Goal: Communication & Community: Answer question/provide support

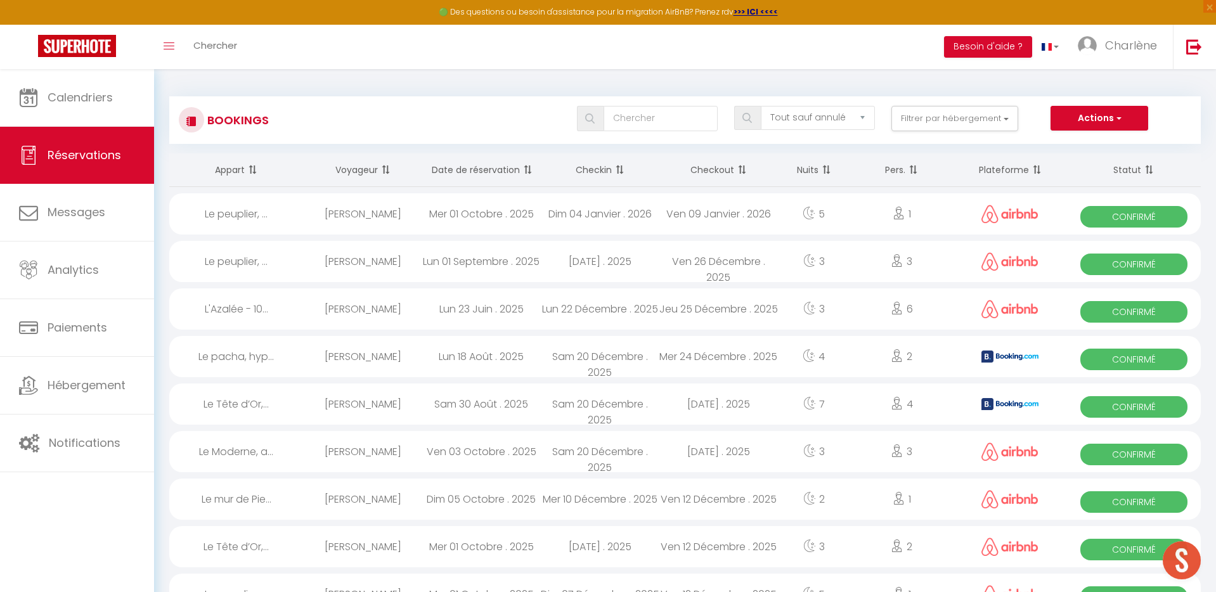
select select "not_cancelled"
click at [88, 95] on span "Calendriers" at bounding box center [80, 97] width 65 height 16
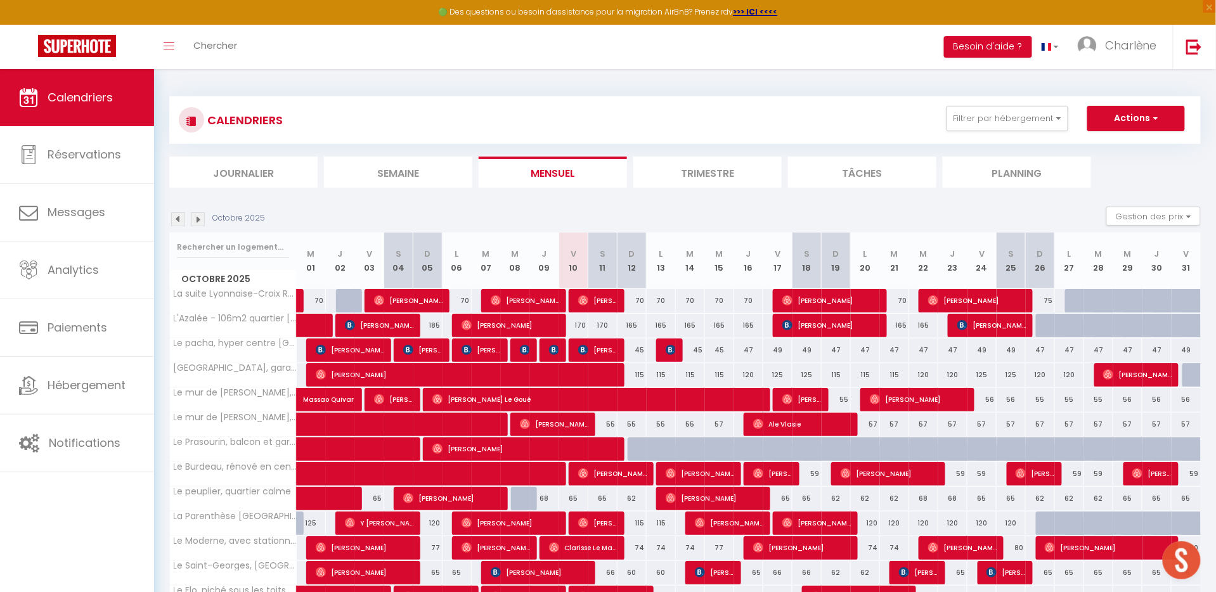
click at [592, 302] on span "[PERSON_NAME]" at bounding box center [598, 301] width 40 height 24
select select "OK"
select select "0"
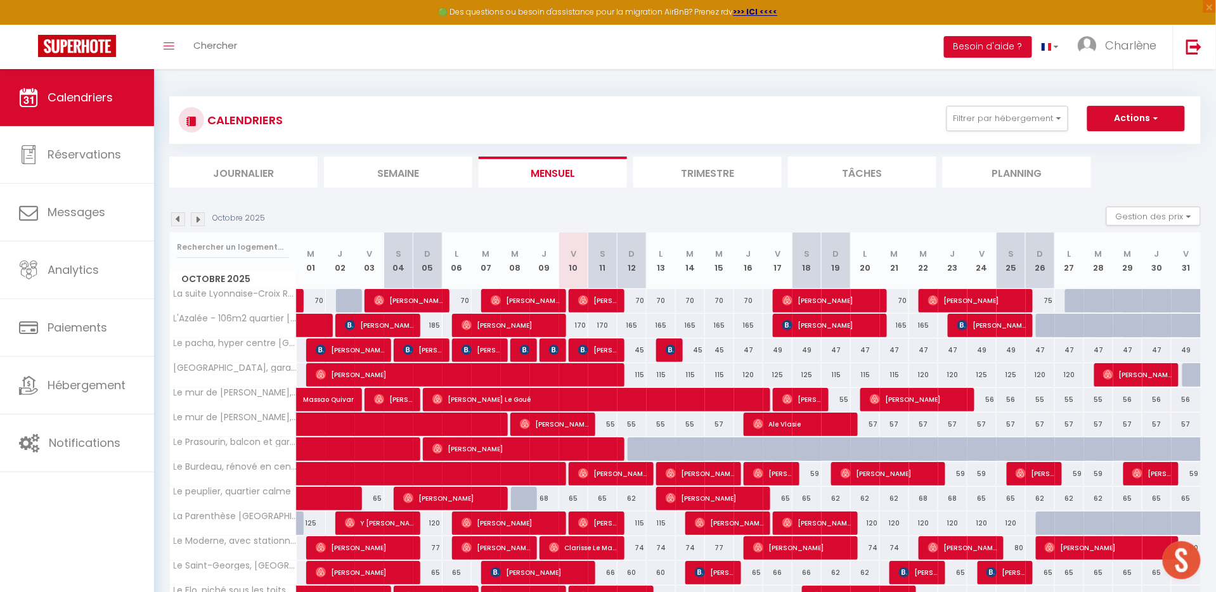
select select "1"
select select
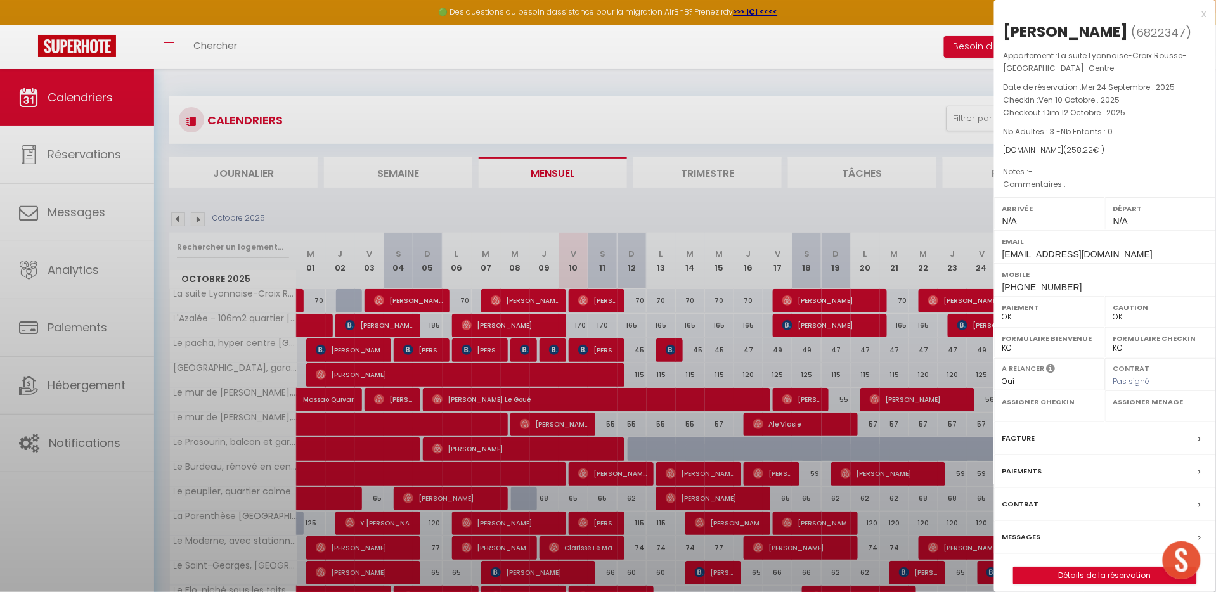
select select "31373"
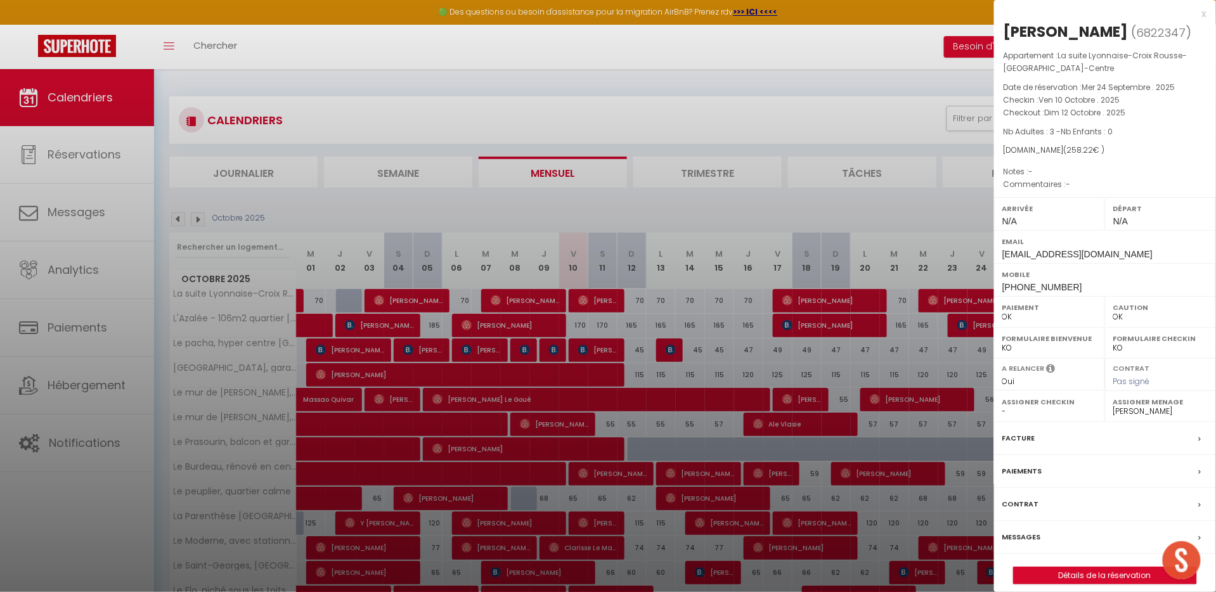
click at [661, 338] on div at bounding box center [608, 296] width 1216 height 592
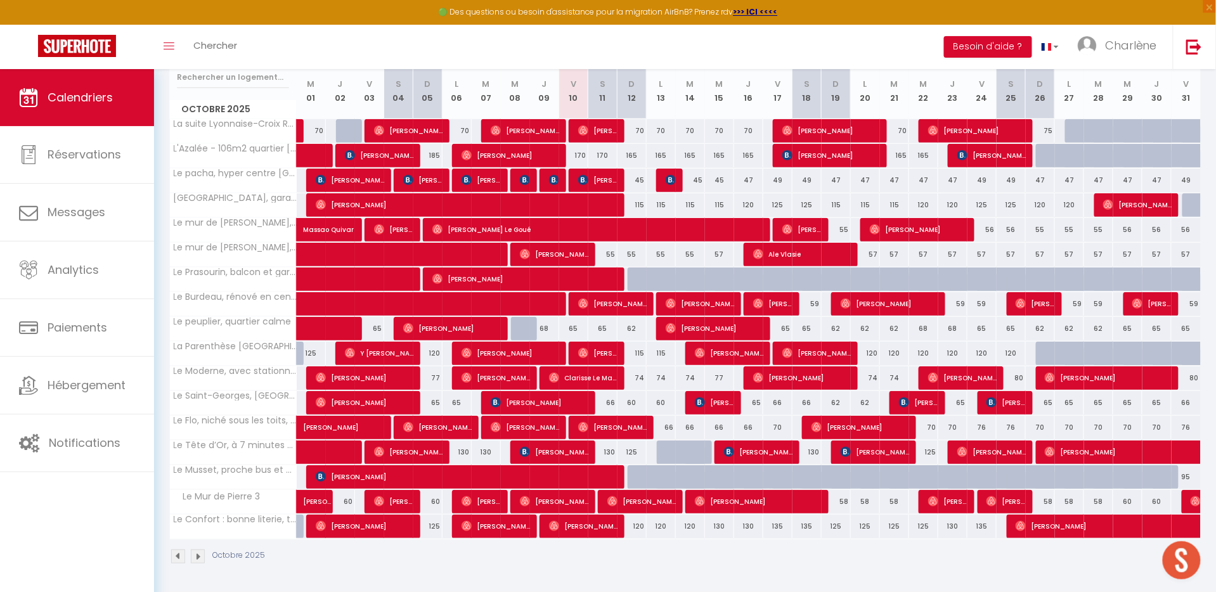
scroll to position [171, 0]
click at [594, 531] on span "[PERSON_NAME]" at bounding box center [584, 526] width 70 height 24
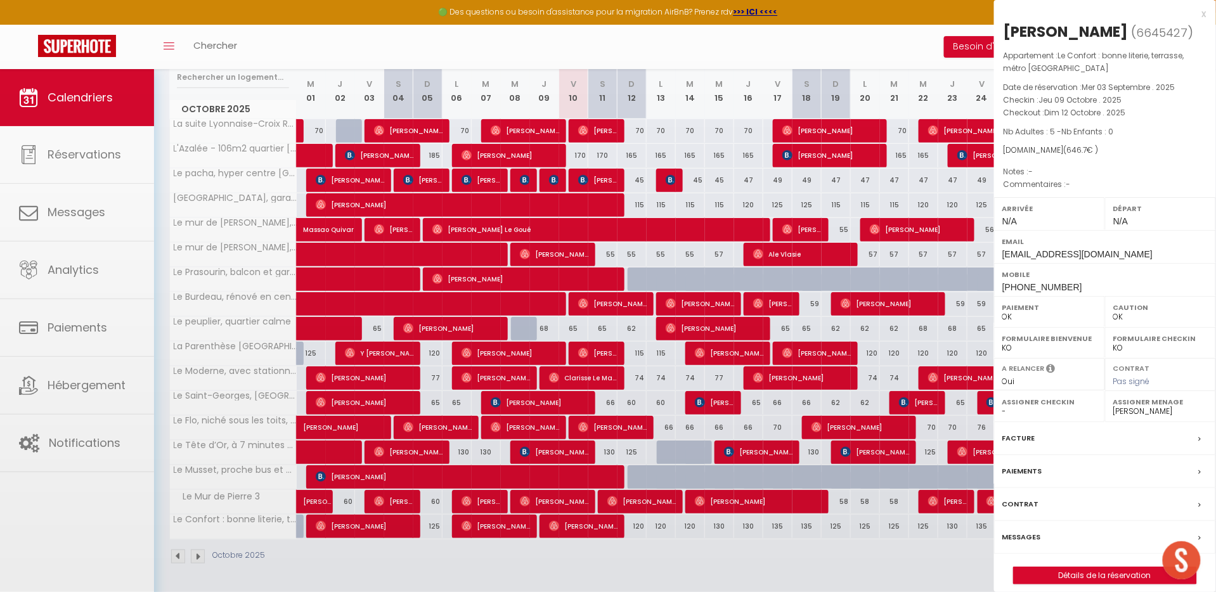
select select
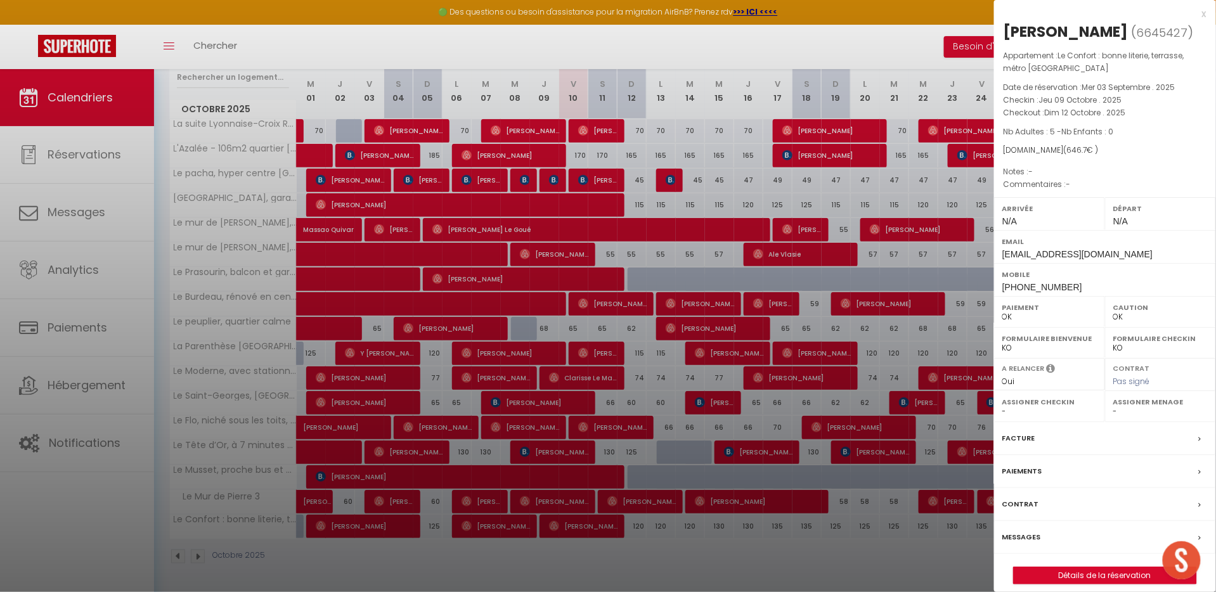
click at [1064, 536] on div "Messages" at bounding box center [1105, 537] width 222 height 33
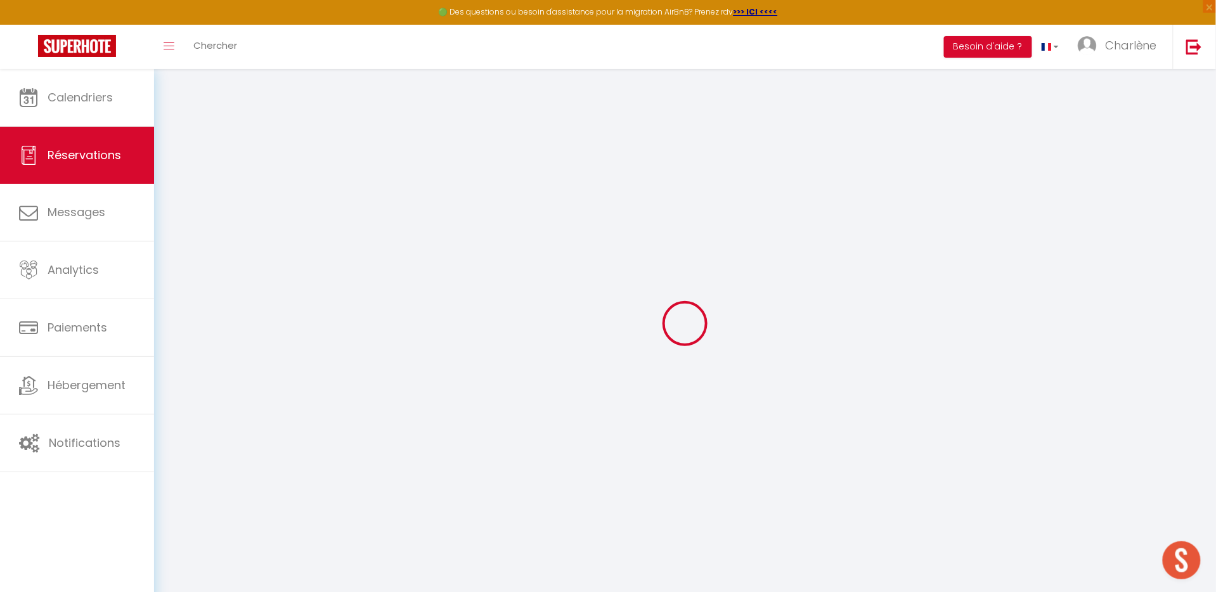
select select
checkbox input "false"
select select
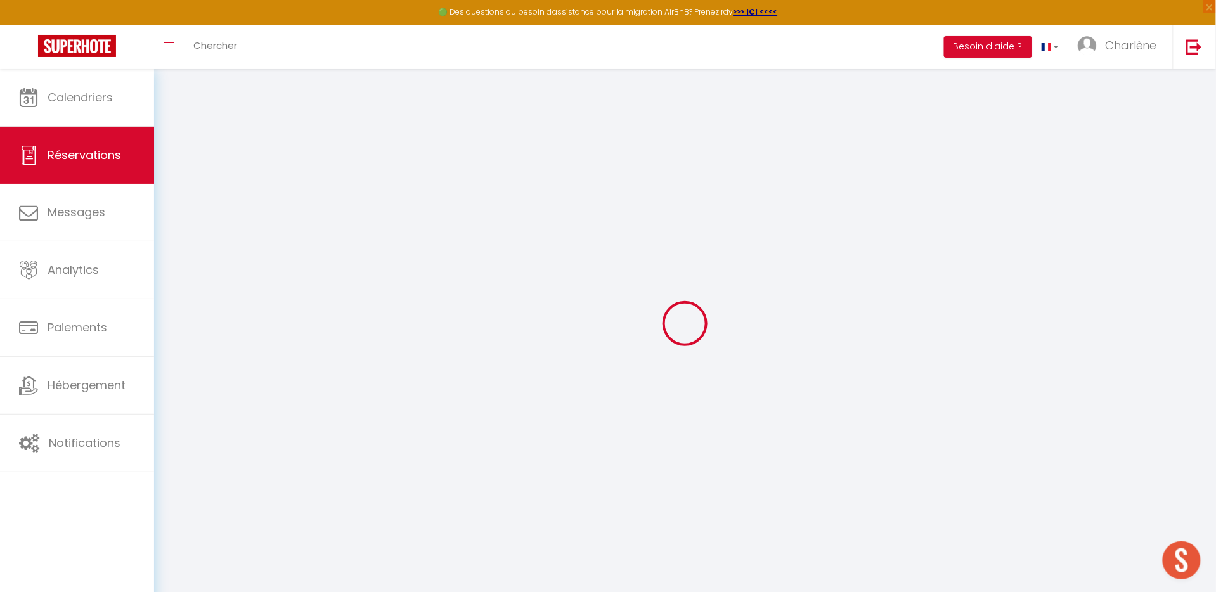
select select
checkbox input "false"
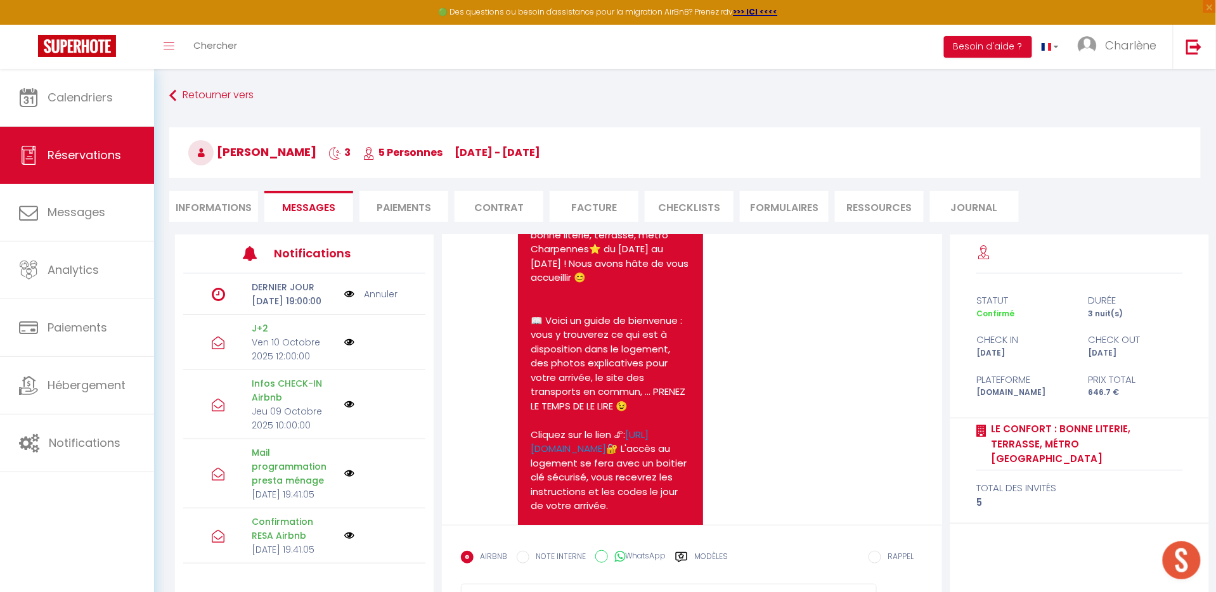
scroll to position [433, 0]
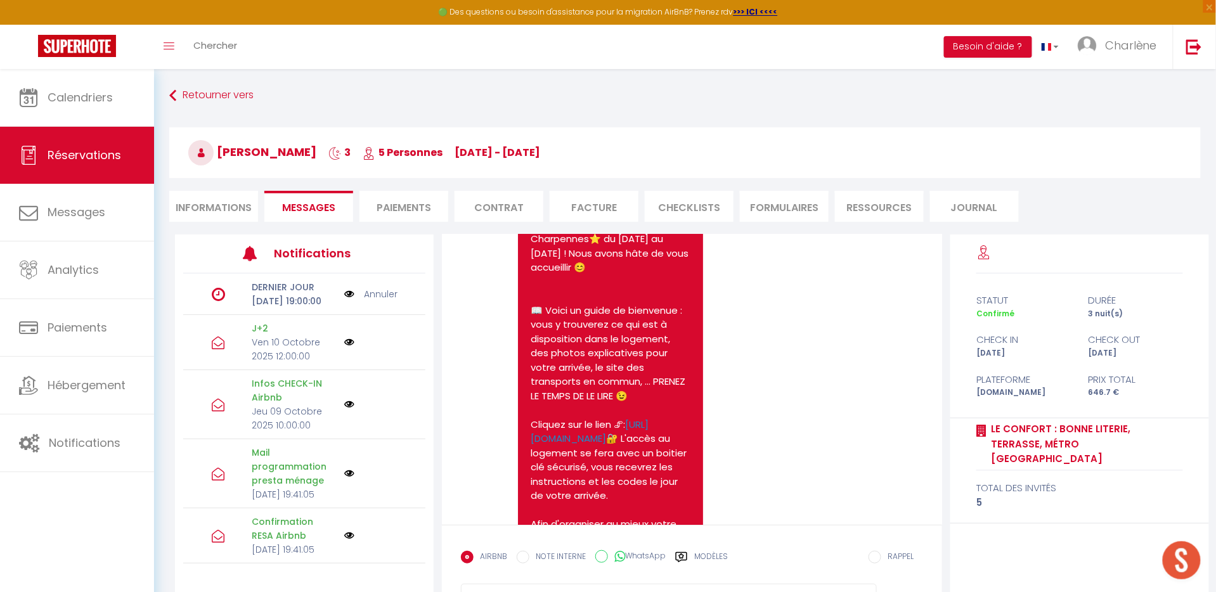
drag, startPoint x: 531, startPoint y: 245, endPoint x: 641, endPoint y: 421, distance: 207.3
click at [641, 421] on pre "Bonjour Murielle, Nous vous remercions pour votre réservation à ⭐️Le Confort : …" at bounding box center [611, 560] width 160 height 771
click at [636, 339] on pre "Bonjour Murielle, Nous vous remercions pour votre réservation à ⭐️Le Confort : …" at bounding box center [611, 560] width 160 height 771
click at [636, 320] on pre "Bonjour Murielle, Nous vous remercions pour votre réservation à ⭐️Le Confort : …" at bounding box center [611, 560] width 160 height 771
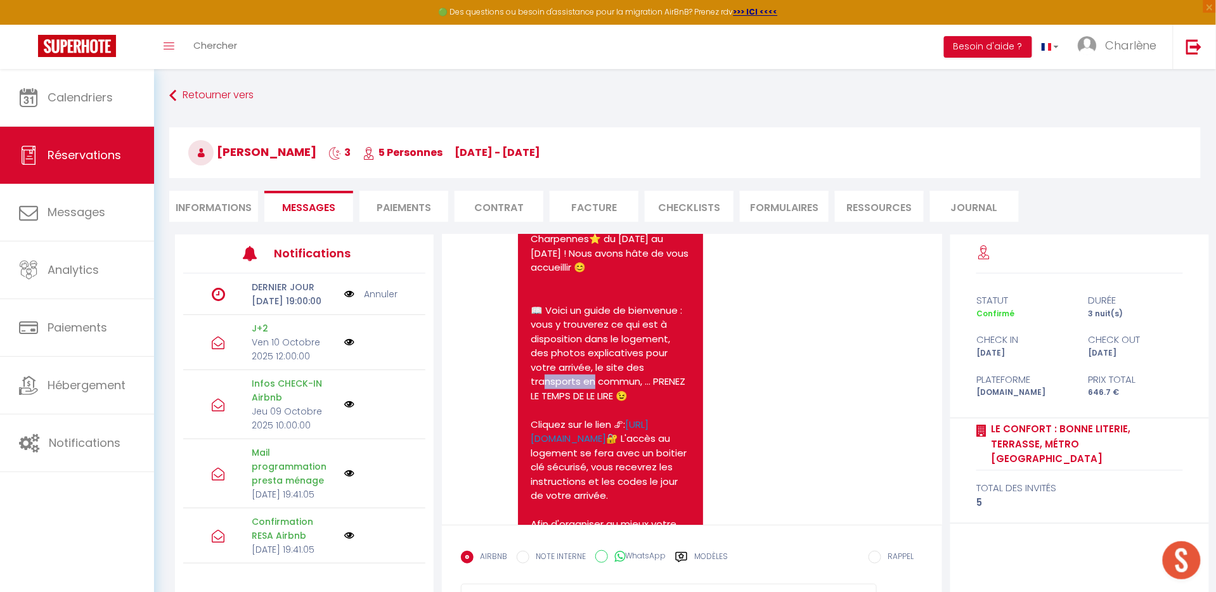
click at [636, 320] on pre "Bonjour Murielle, Nous vous remercions pour votre réservation à ⭐️Le Confort : …" at bounding box center [611, 560] width 160 height 771
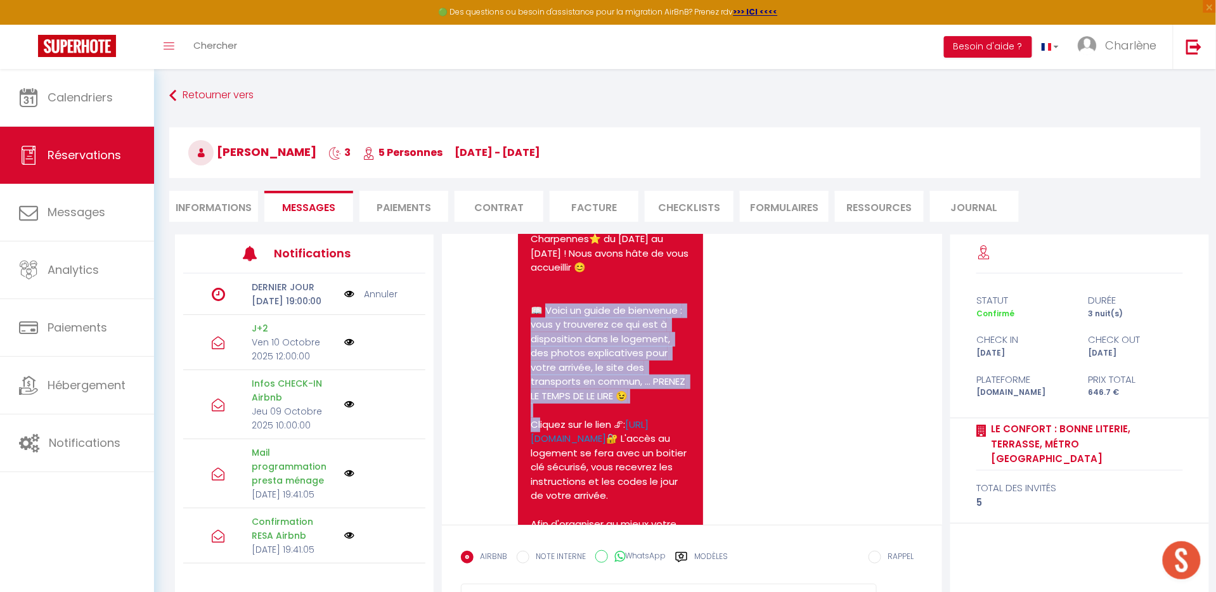
click at [636, 320] on pre "Bonjour Murielle, Nous vous remercions pour votre réservation à ⭐️Le Confort : …" at bounding box center [611, 560] width 160 height 771
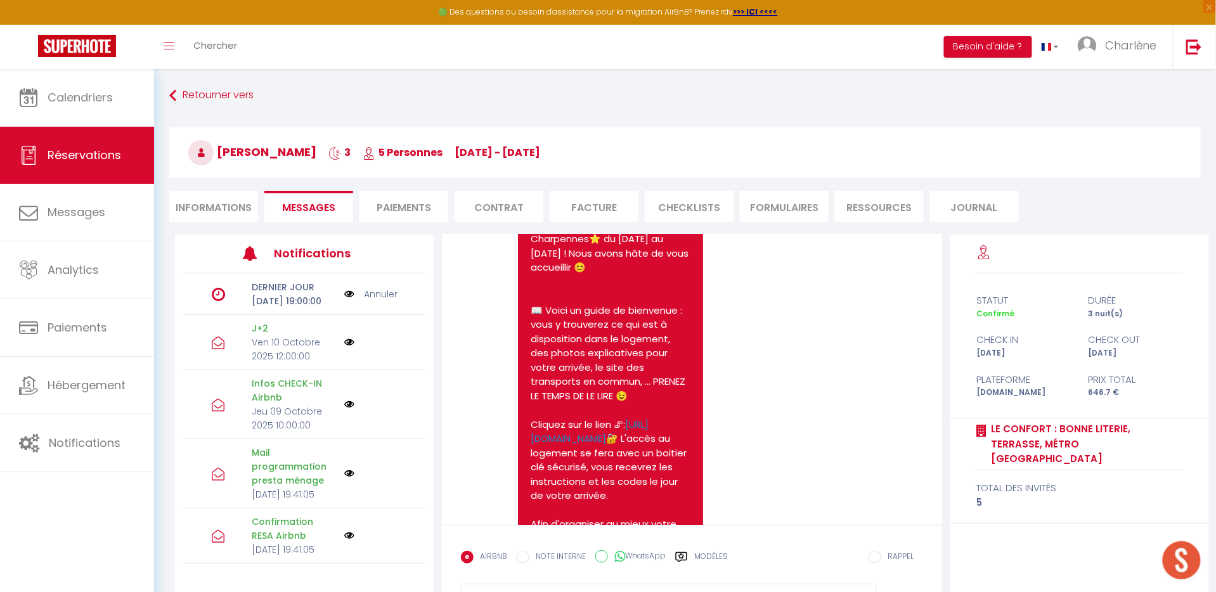
click at [757, 362] on div "Note Sms Bonjour Murielle, Nous vous remercions pour votre réservation à ⭐️Le C…" at bounding box center [692, 568] width 462 height 818
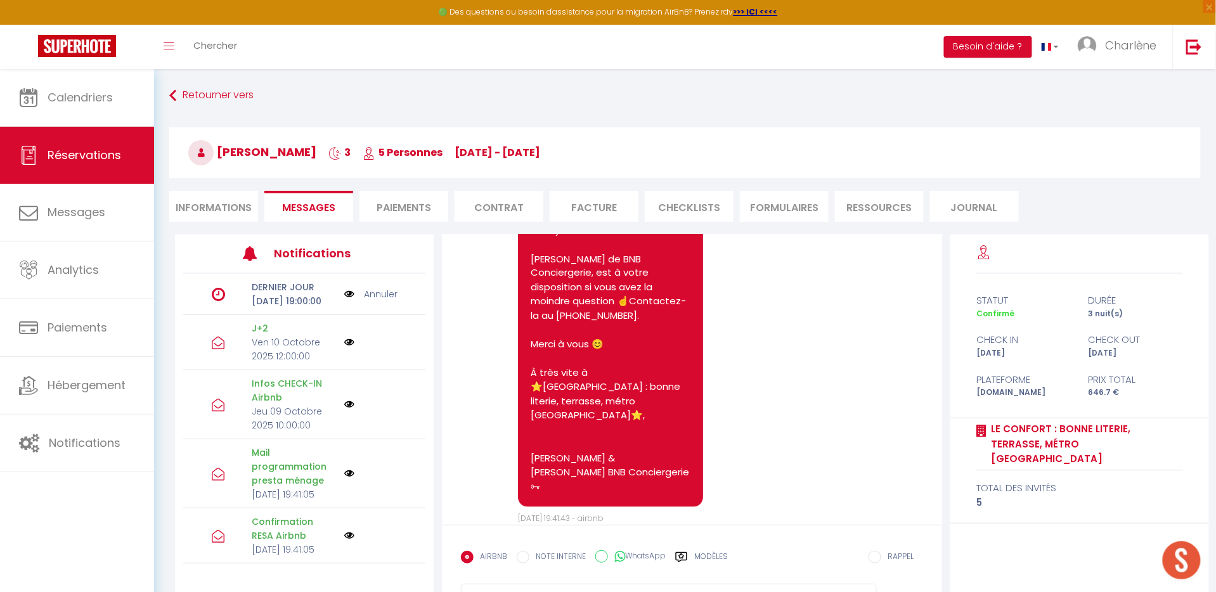
scroll to position [866, 0]
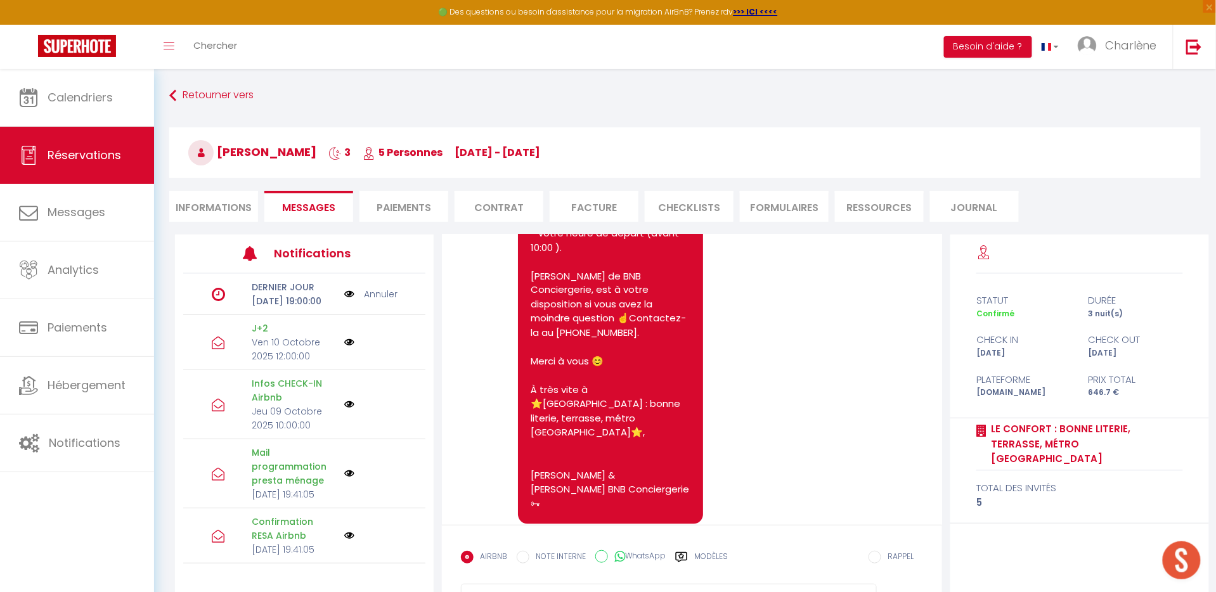
click at [706, 552] on label "Modèles" at bounding box center [711, 562] width 34 height 22
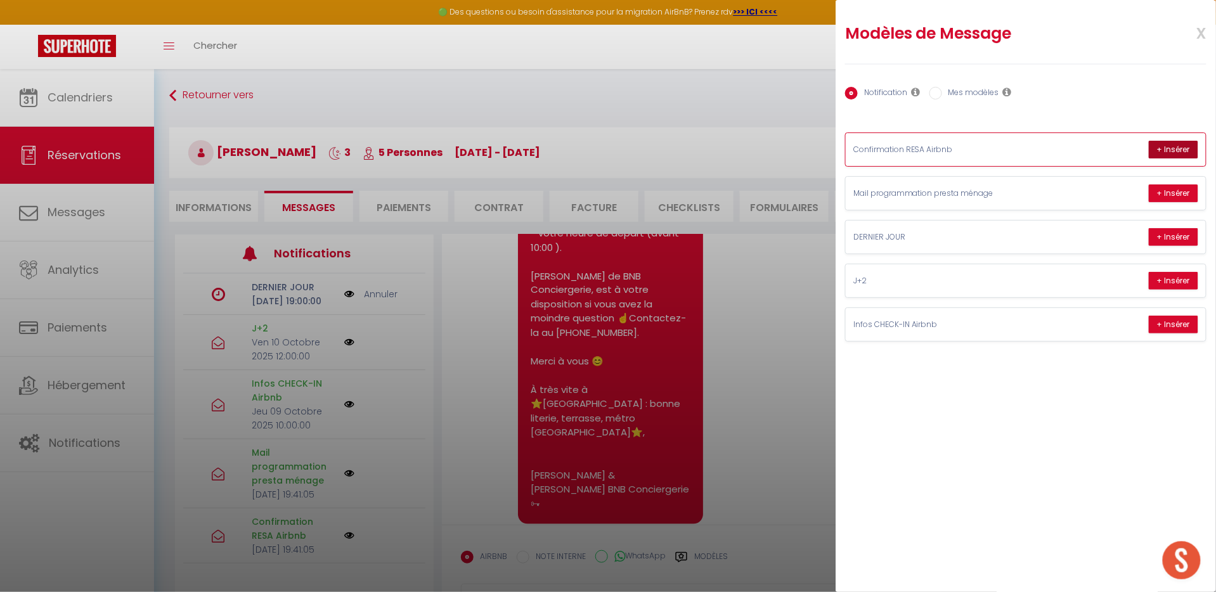
click at [1175, 150] on button "+ Insérer" at bounding box center [1173, 150] width 49 height 18
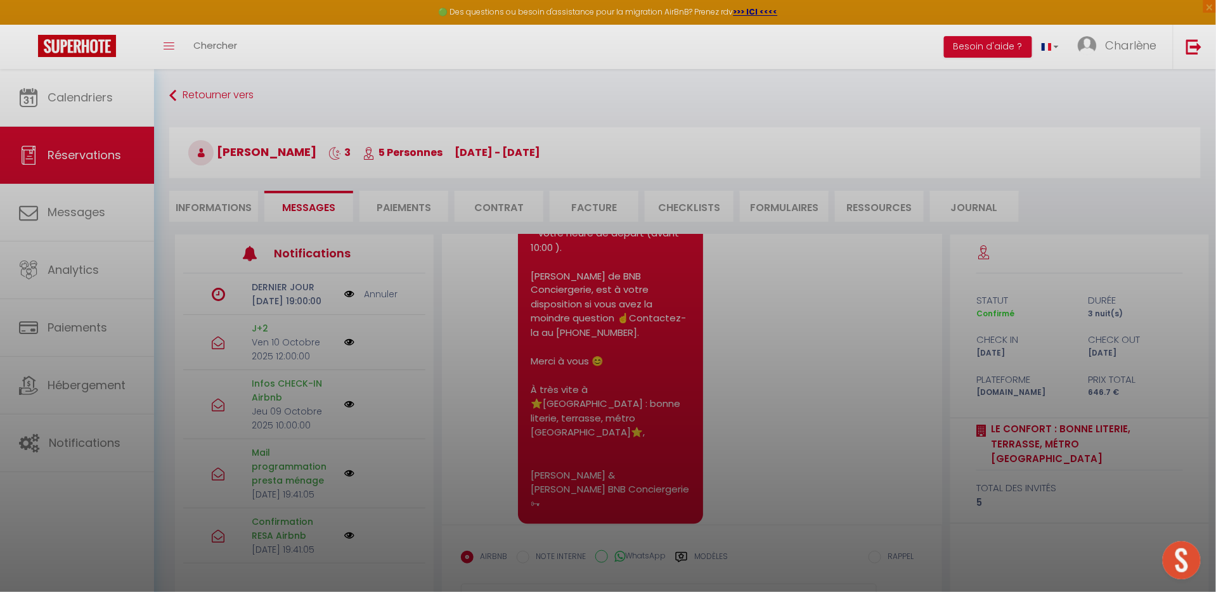
type textarea "Bonjour Murielle, Nous vous remercions pour votre réservation à ⭐️Le Confort : …"
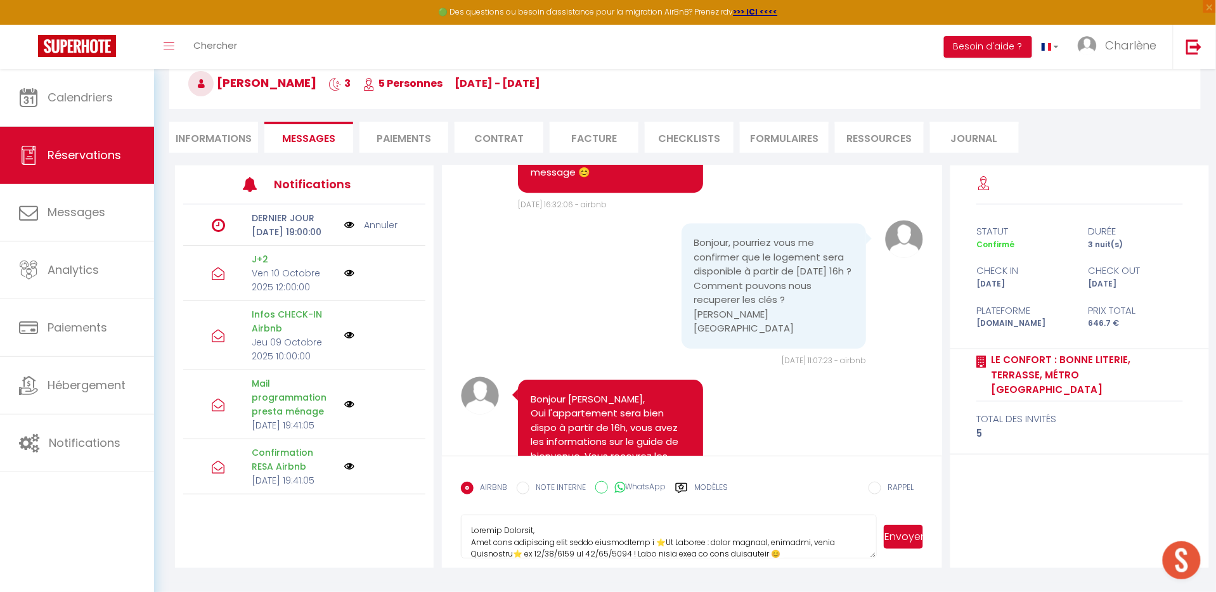
scroll to position [68, 0]
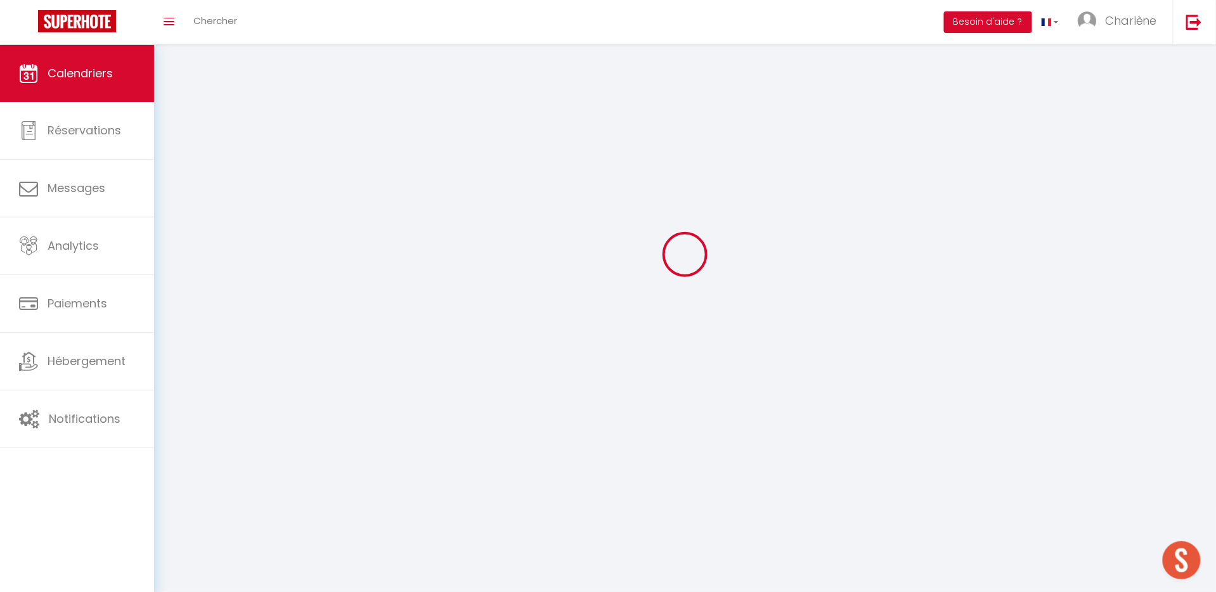
scroll to position [44, 0]
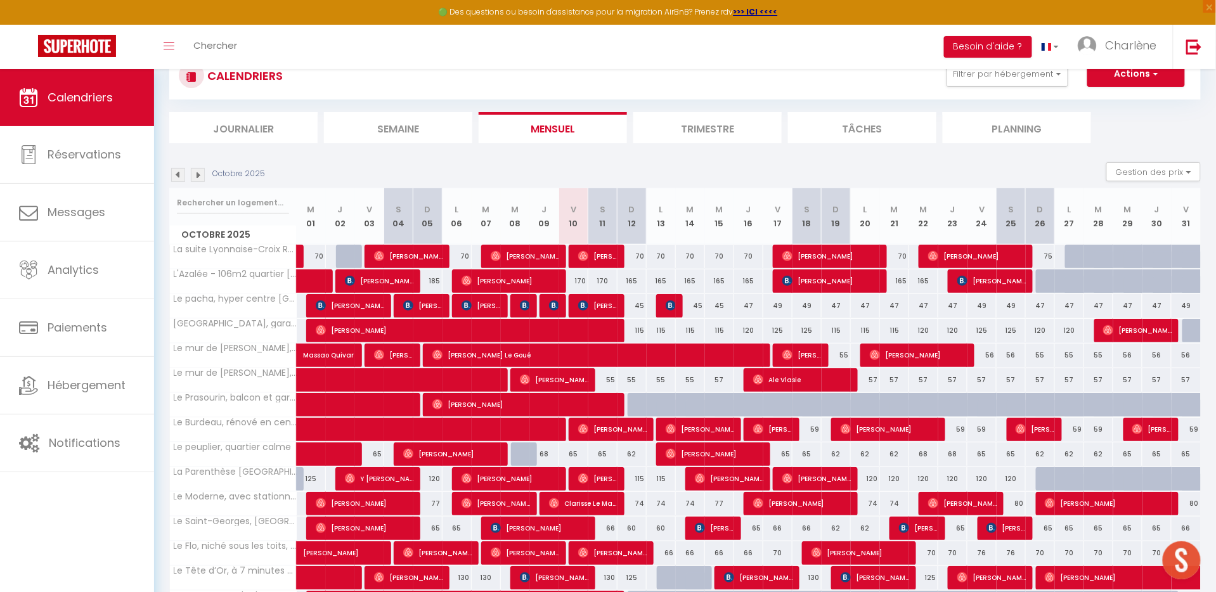
click at [478, 280] on span "[PERSON_NAME]" at bounding box center [512, 281] width 100 height 24
select select "OK"
select select "0"
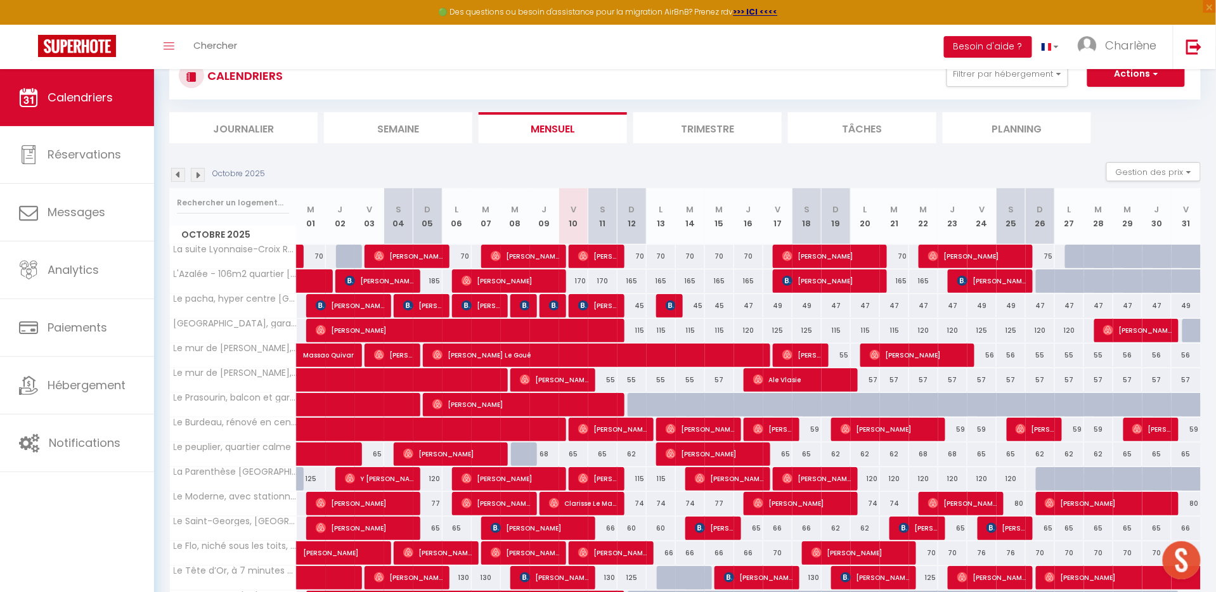
select select "1"
select select
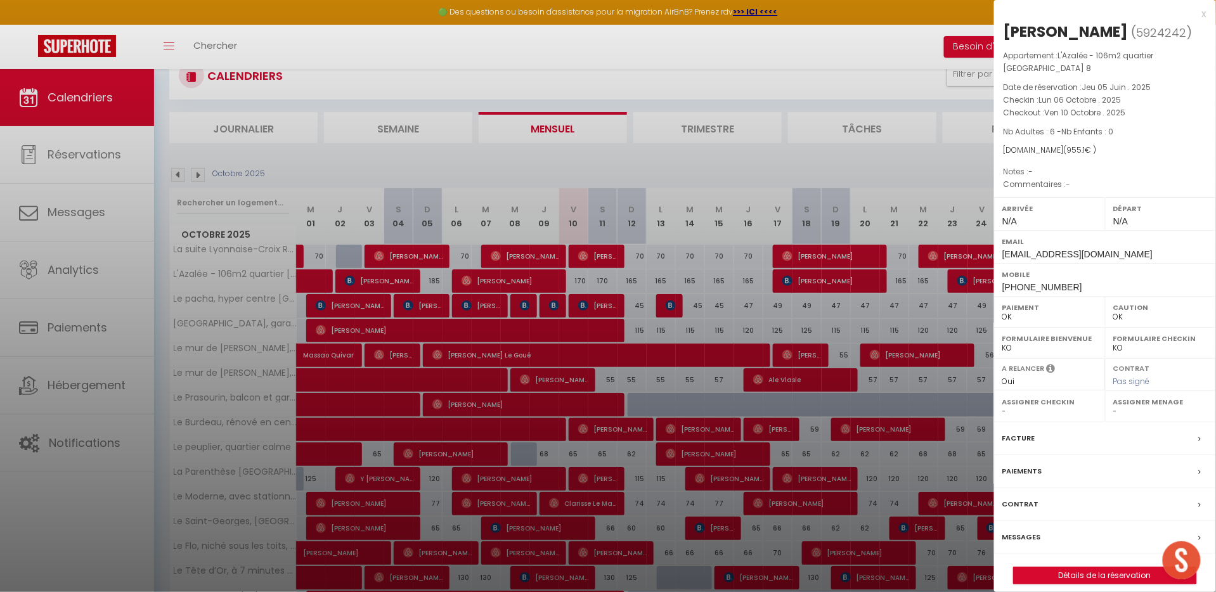
click at [1021, 544] on label "Messages" at bounding box center [1022, 537] width 39 height 13
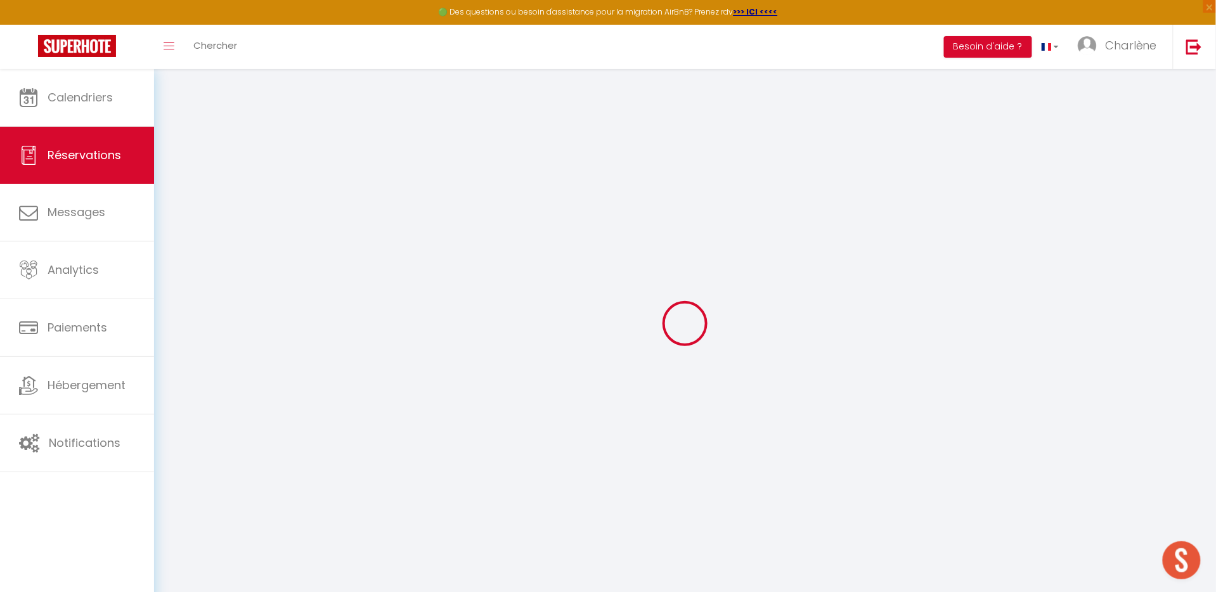
select select
checkbox input "false"
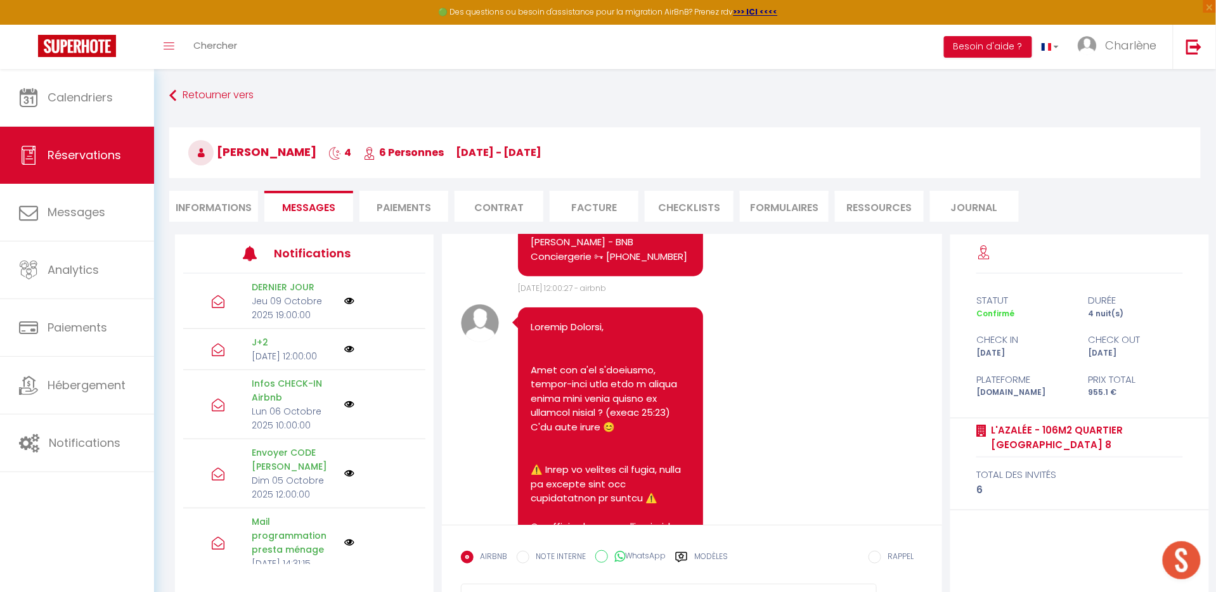
scroll to position [4073, 0]
drag, startPoint x: 533, startPoint y: 389, endPoint x: 630, endPoint y: 455, distance: 117.3
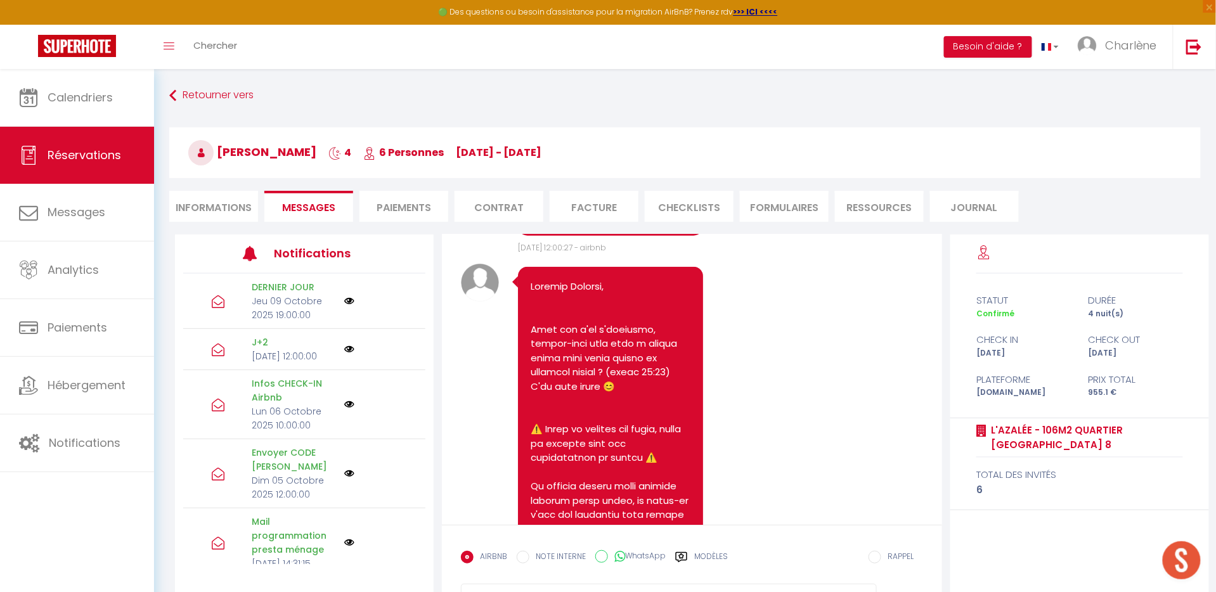
scroll to position [4180, 0]
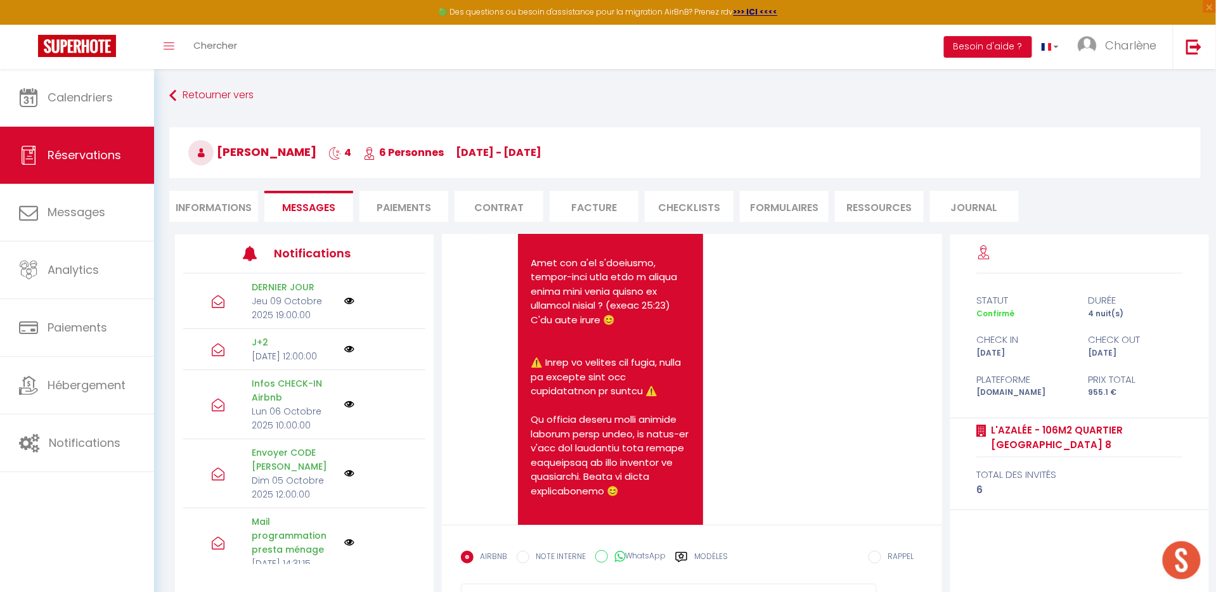
click at [711, 556] on label "Modèles" at bounding box center [711, 562] width 34 height 22
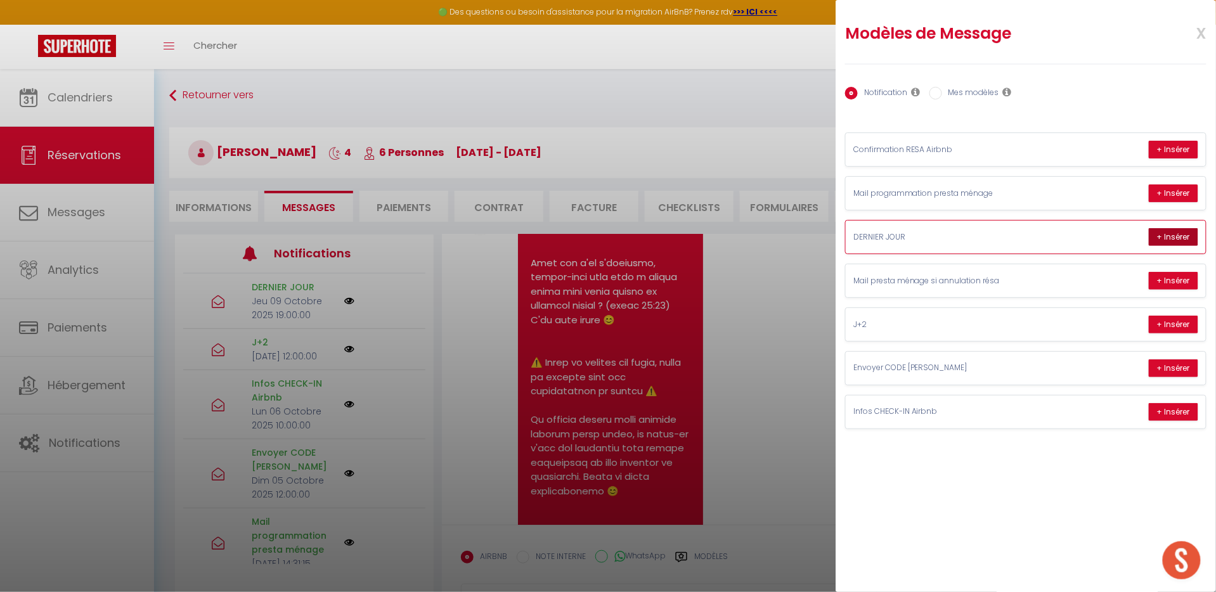
click at [1163, 239] on button "+ Insérer" at bounding box center [1173, 237] width 49 height 18
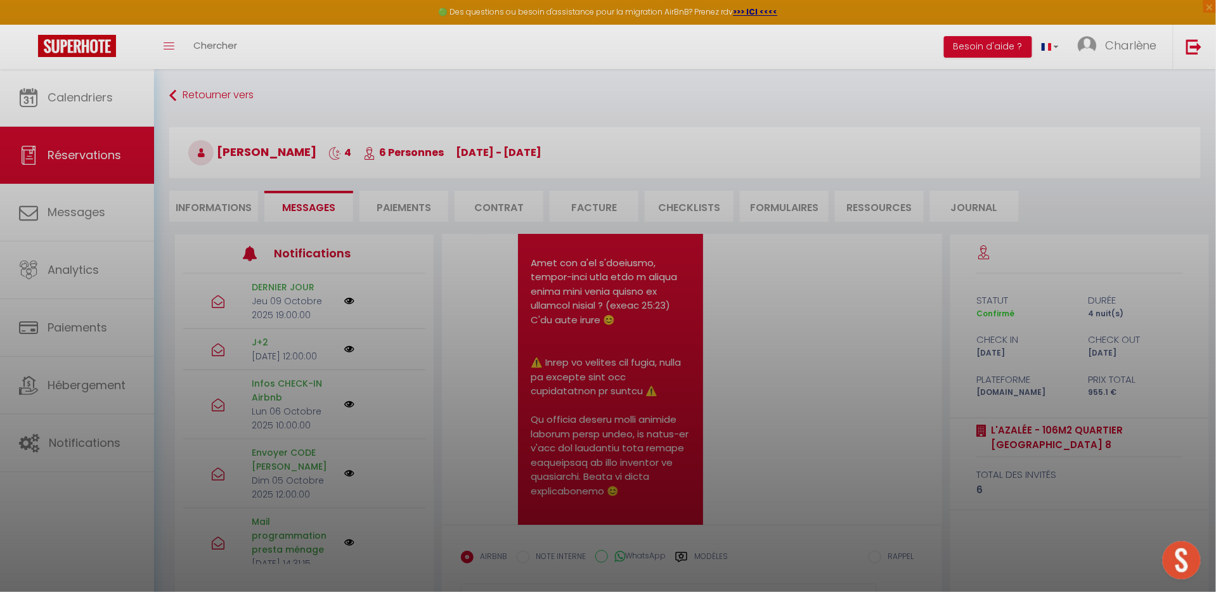
type textarea "Bonjour Melissa, Afin que l'on s'organise, pouvez-vous nous dire à quelle heure…"
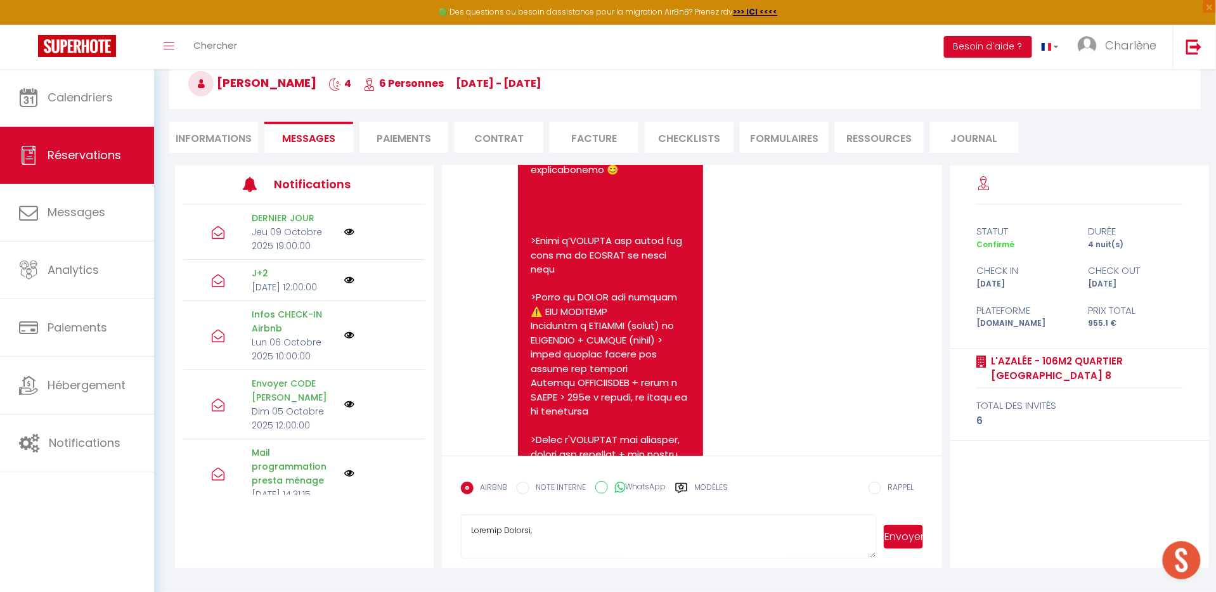
scroll to position [69, 0]
click at [478, 528] on textarea at bounding box center [669, 537] width 416 height 44
click at [724, 484] on label "Modèles" at bounding box center [711, 493] width 34 height 22
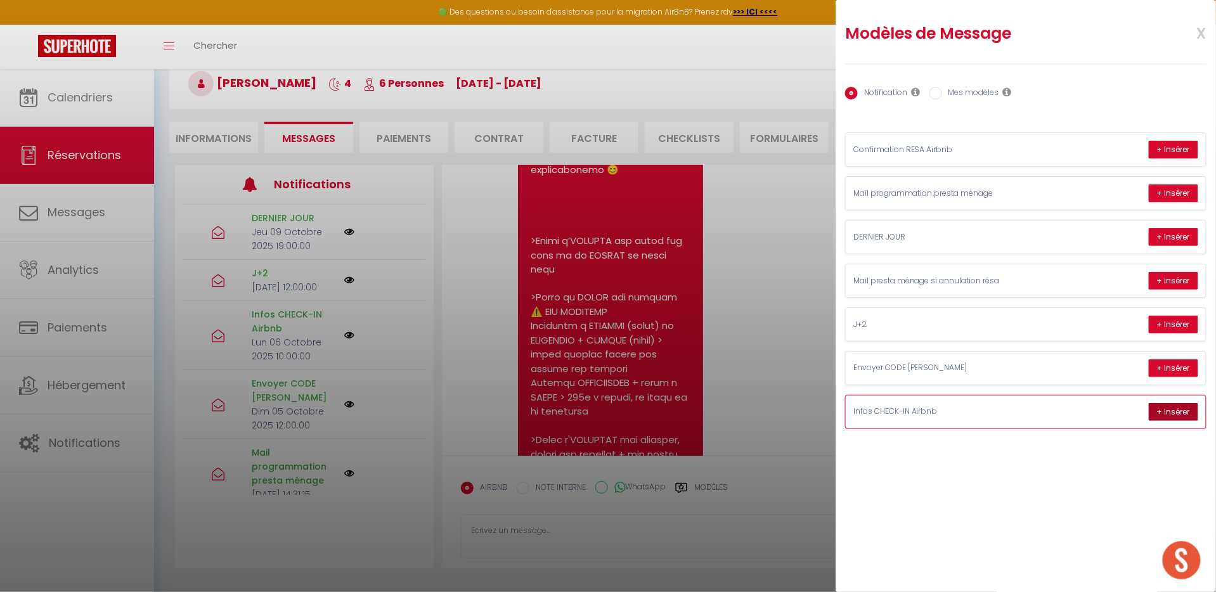
click at [1175, 417] on button "+ Insérer" at bounding box center [1173, 412] width 49 height 18
type textarea "Bonjour Melissa Vous pouvez accéder au ⭐️L'Azalée - 106m2 quartier Monplaisir L…"
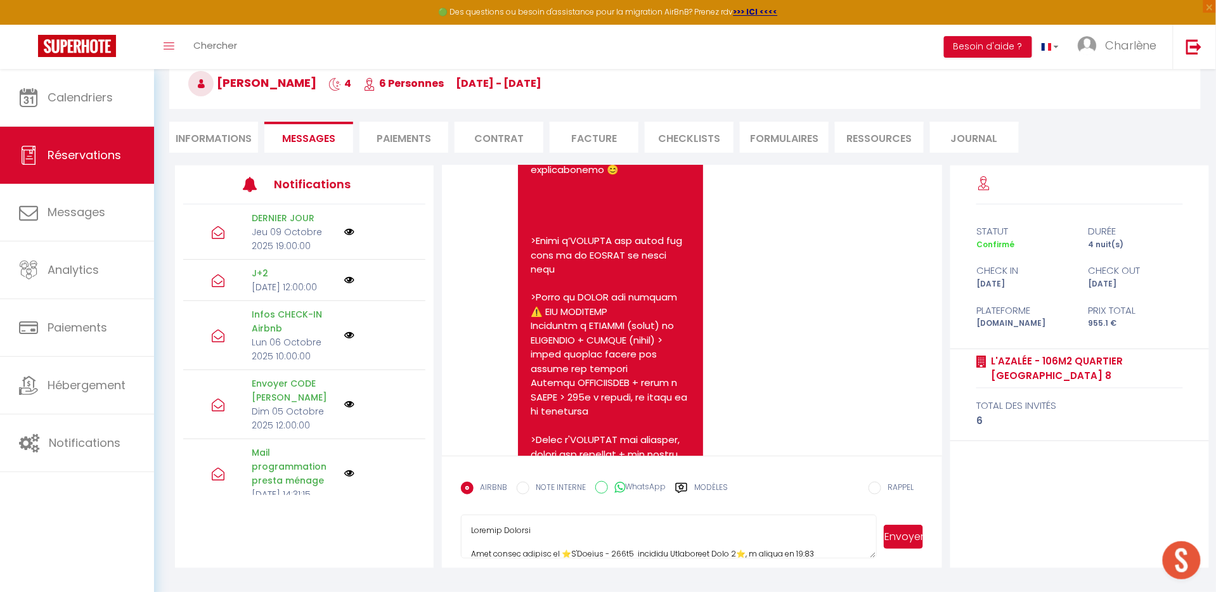
click at [596, 535] on textarea at bounding box center [669, 537] width 416 height 44
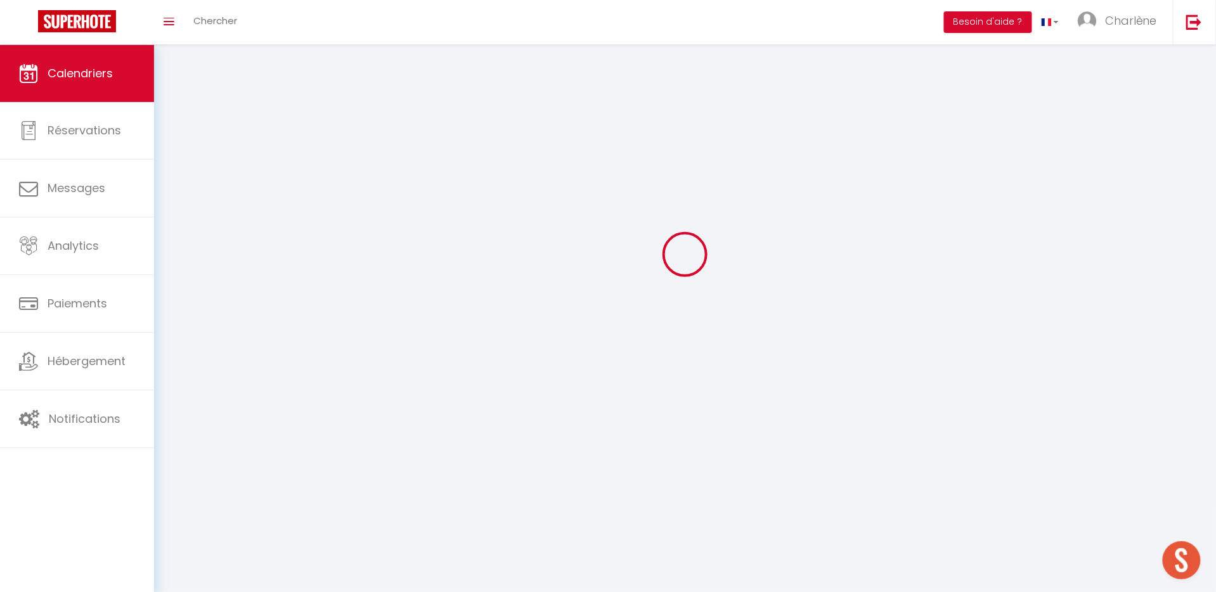
scroll to position [44, 0]
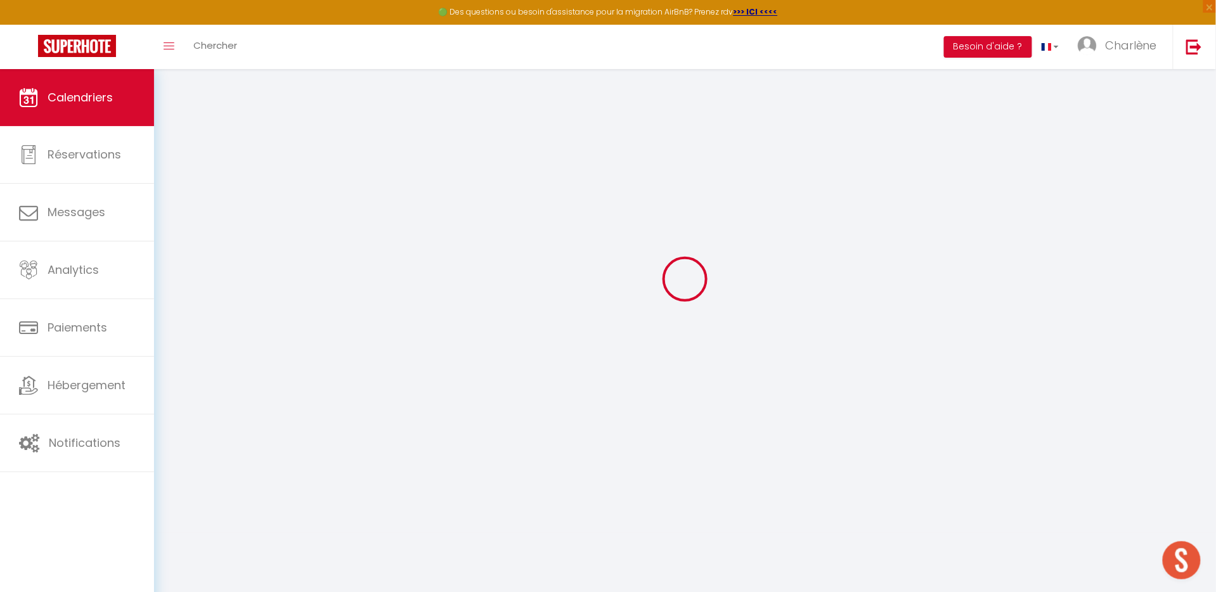
select select
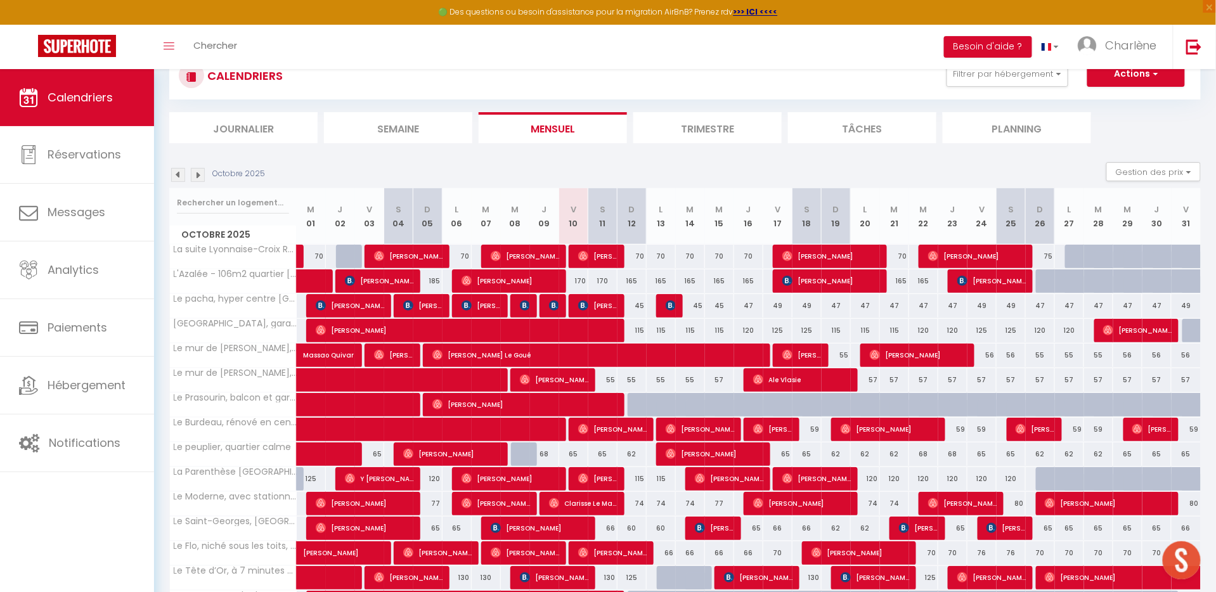
click at [483, 305] on span "[PERSON_NAME]" at bounding box center [482, 306] width 40 height 24
select select "OK"
select select "0"
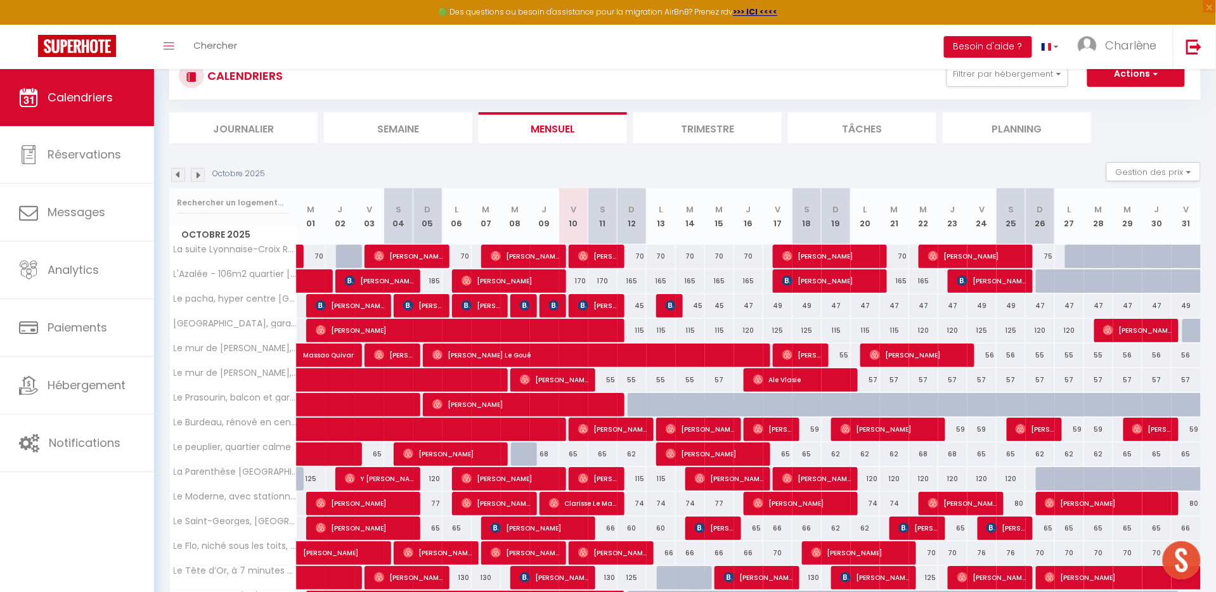
select select "1"
select select
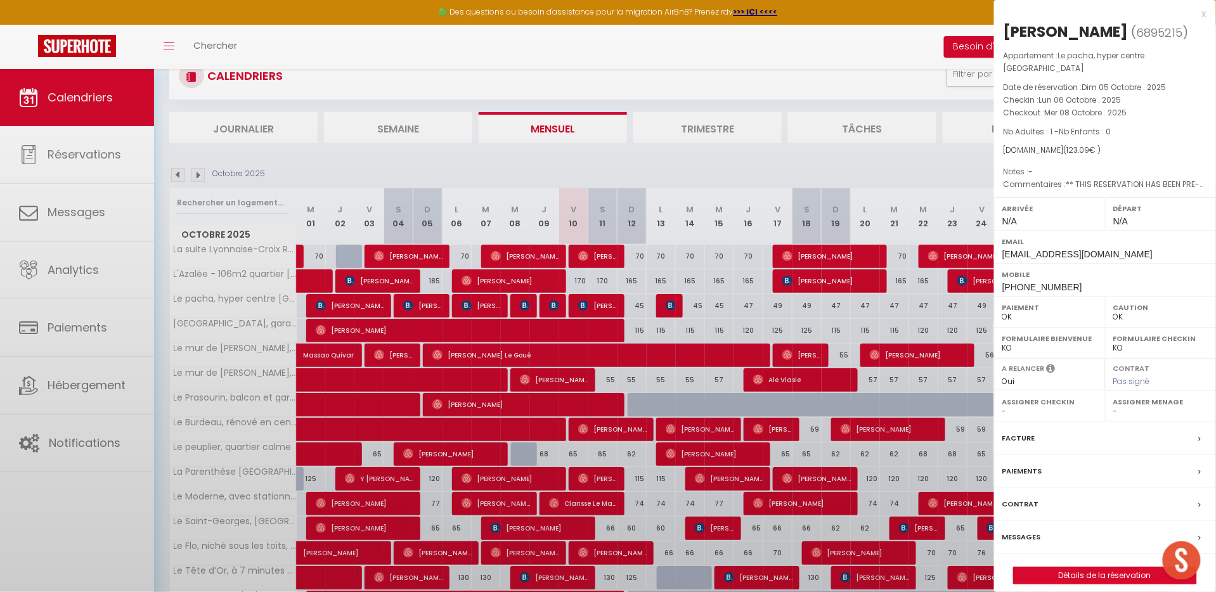
select select "31284"
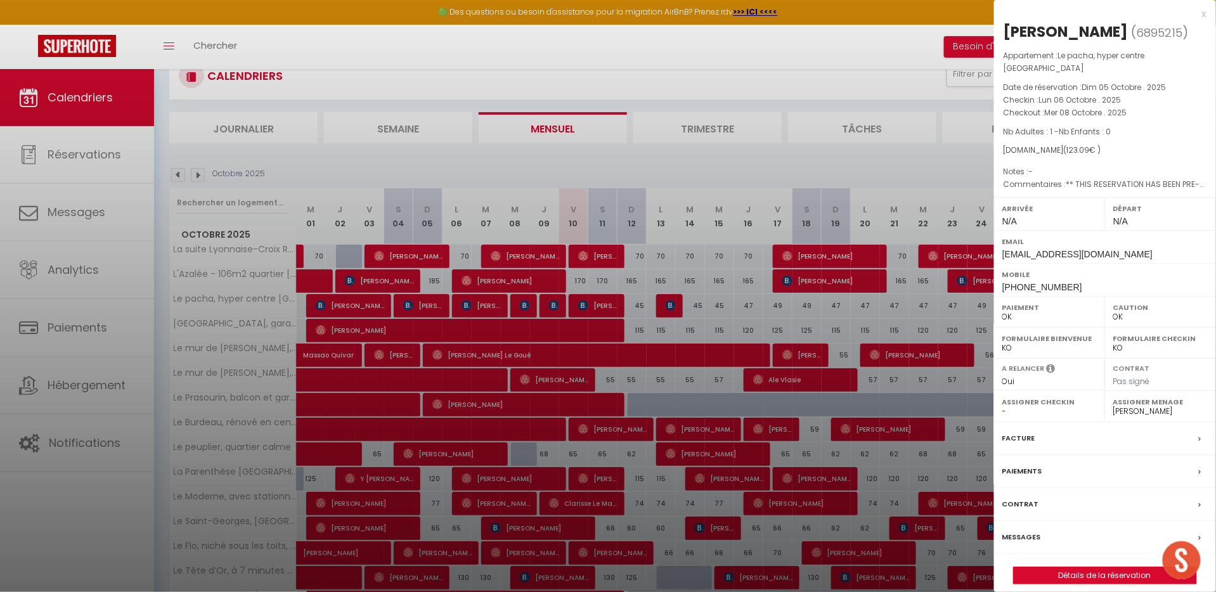
click at [1059, 527] on div "Messages" at bounding box center [1105, 537] width 222 height 33
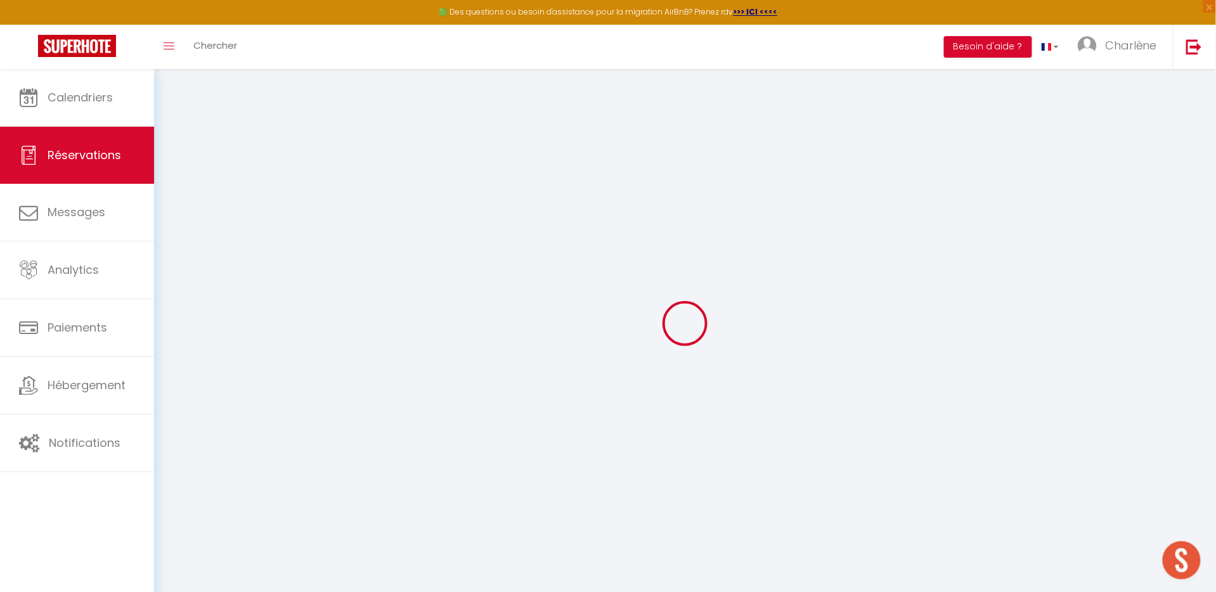
select select
checkbox input "false"
select select
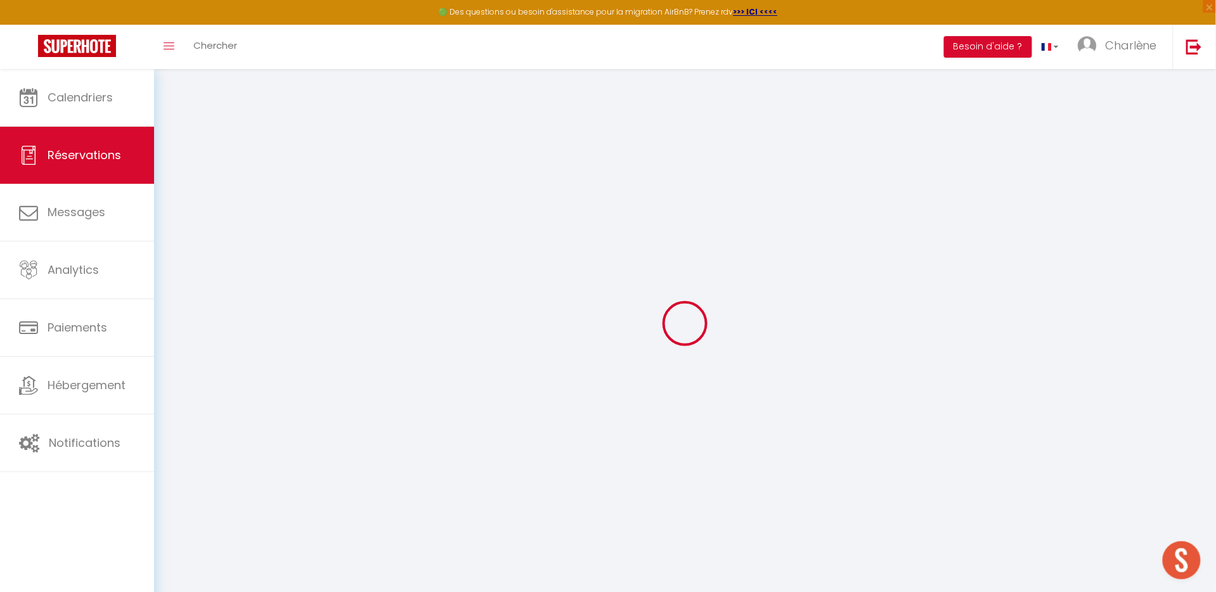
checkbox input "false"
select select
checkbox input "false"
type textarea "** THIS RESERVATION HAS BEEN PRE-PAID ** BOOKING NOTE : Payment charge is EUR 1…"
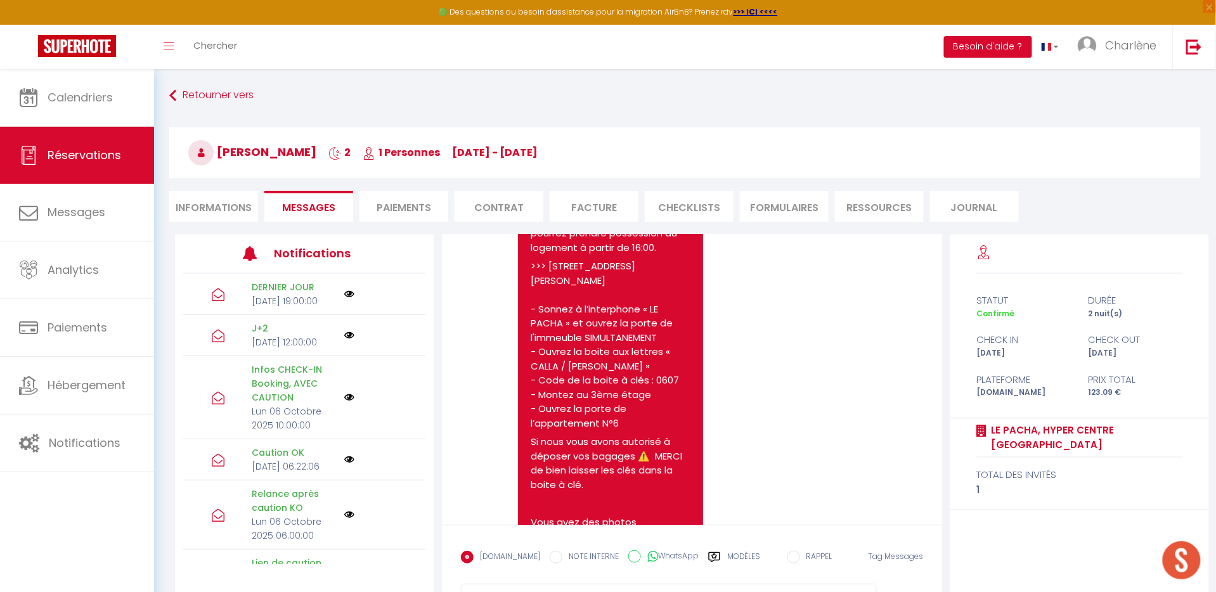
scroll to position [3624, 0]
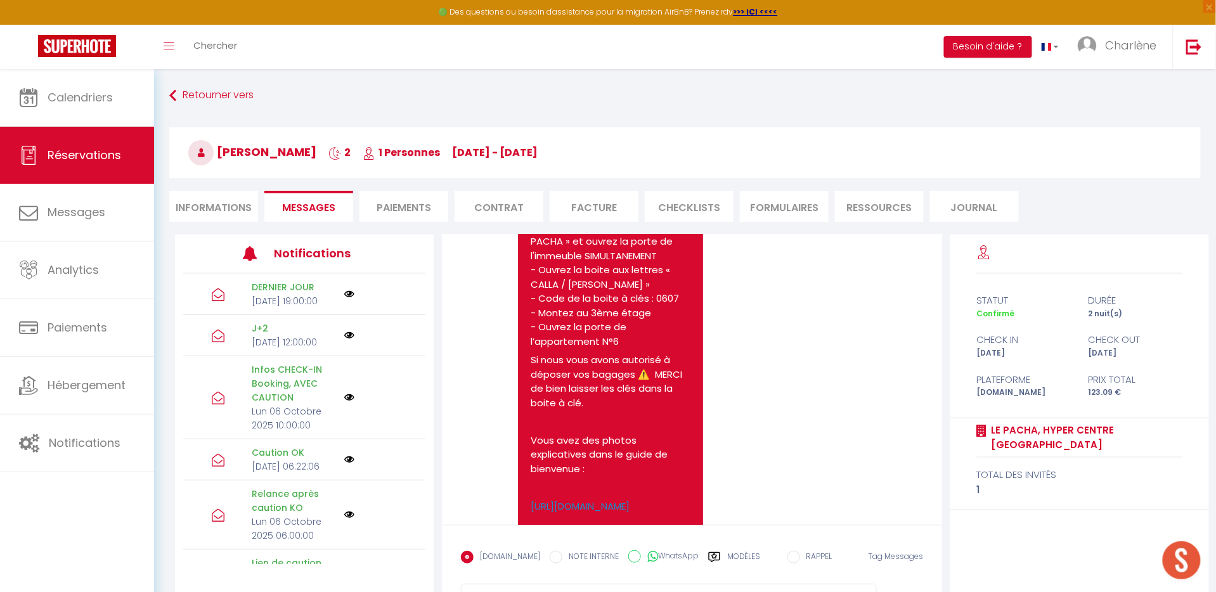
drag, startPoint x: 530, startPoint y: 282, endPoint x: 614, endPoint y: 460, distance: 196.9
click at [614, 459] on pre "Bonjour Savinien, 🔐 Voici les instructions et les codes pour accéder au ⭐️Le pa…" at bounding box center [611, 395] width 160 height 681
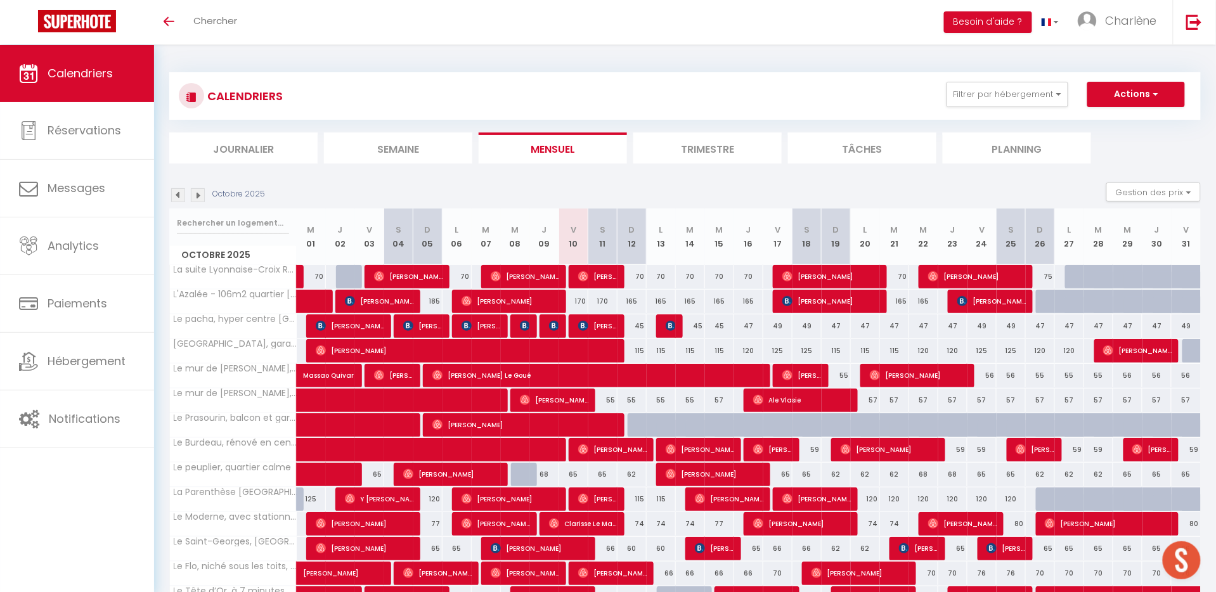
click at [592, 323] on span "[PERSON_NAME]" at bounding box center [598, 326] width 40 height 24
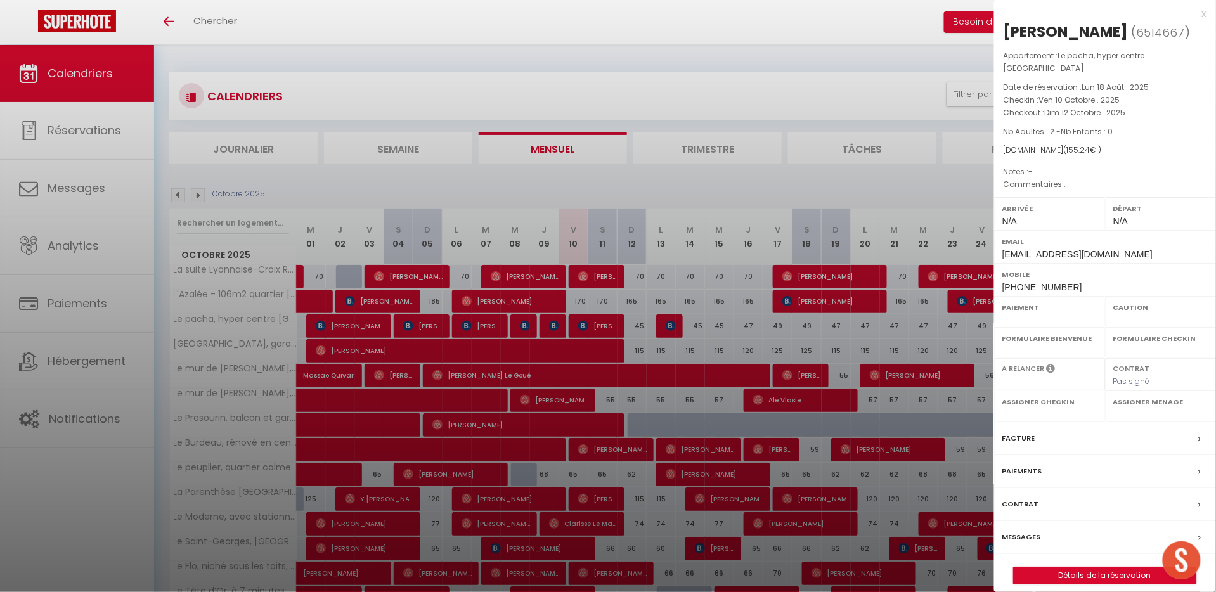
select select "OK"
select select "0"
select select "1"
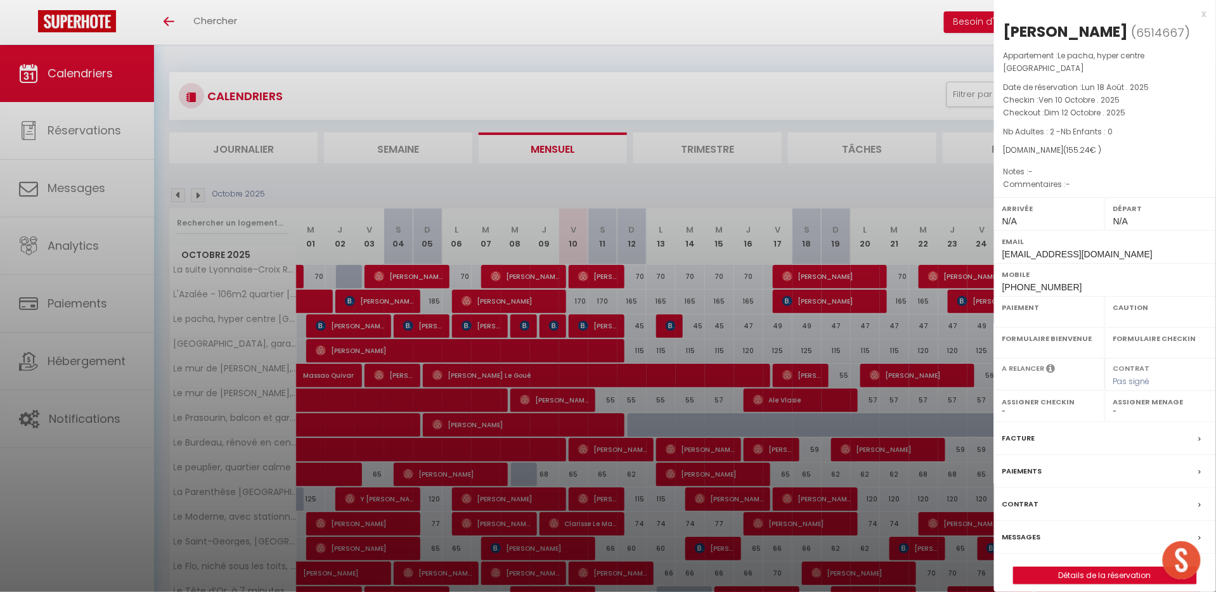
select select
select select "31284"
click at [831, 171] on div at bounding box center [608, 296] width 1216 height 592
